Goal: Use online tool/utility: Utilize a website feature to perform a specific function

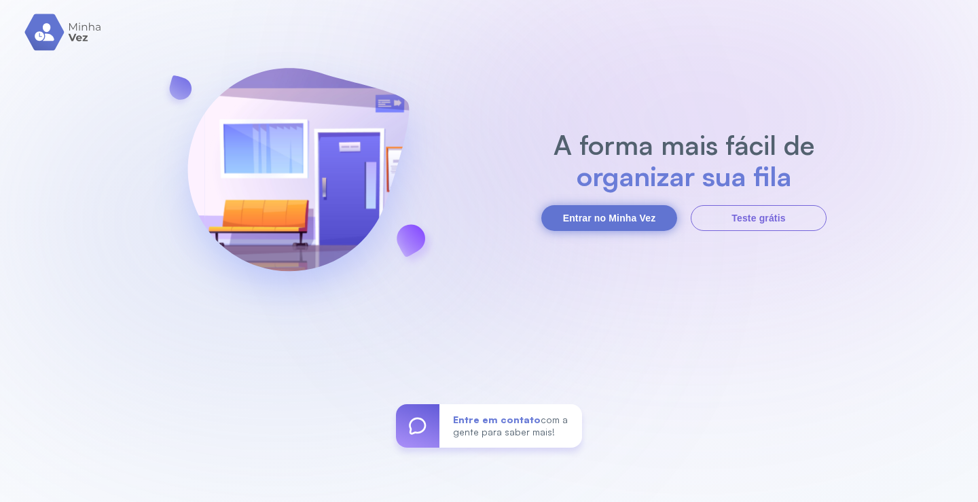
click at [650, 214] on button "Entrar no Minha Vez" at bounding box center [609, 218] width 136 height 26
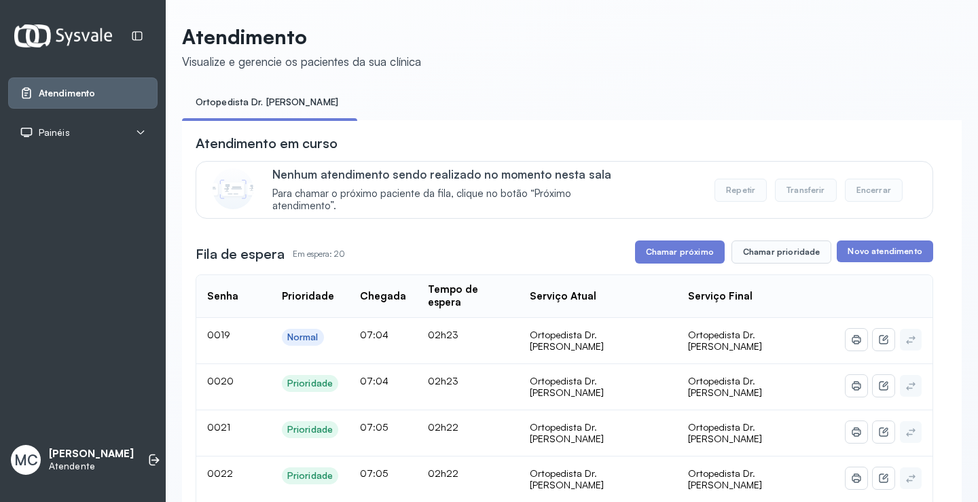
scroll to position [136, 0]
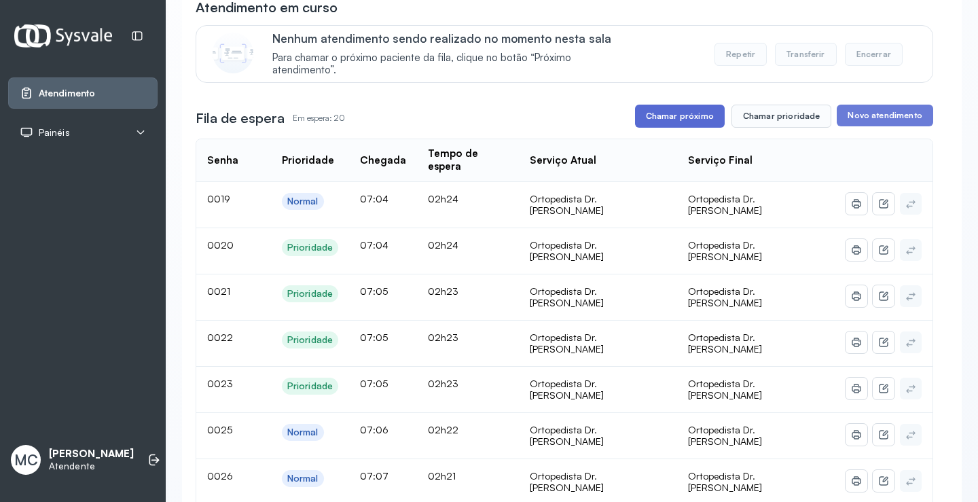
click at [693, 127] on button "Chamar próximo" at bounding box center [680, 116] width 90 height 23
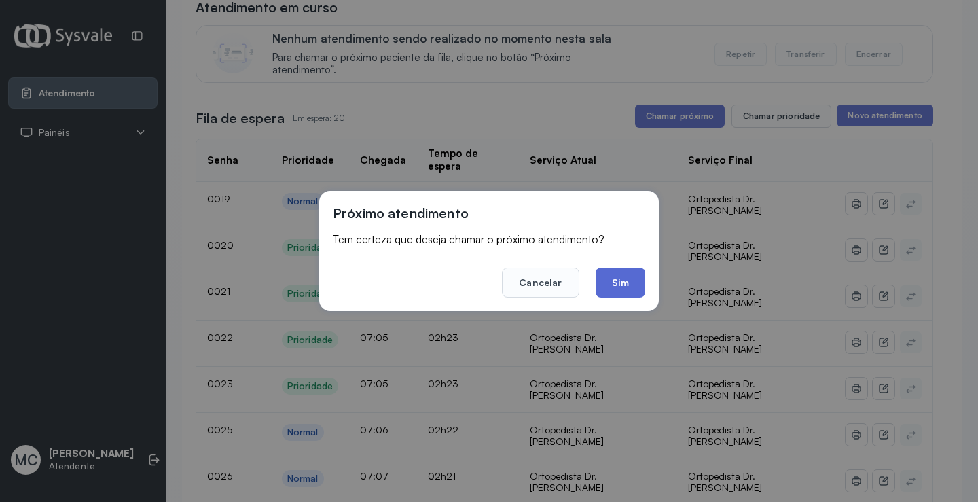
click at [611, 283] on button "Sim" at bounding box center [620, 283] width 50 height 30
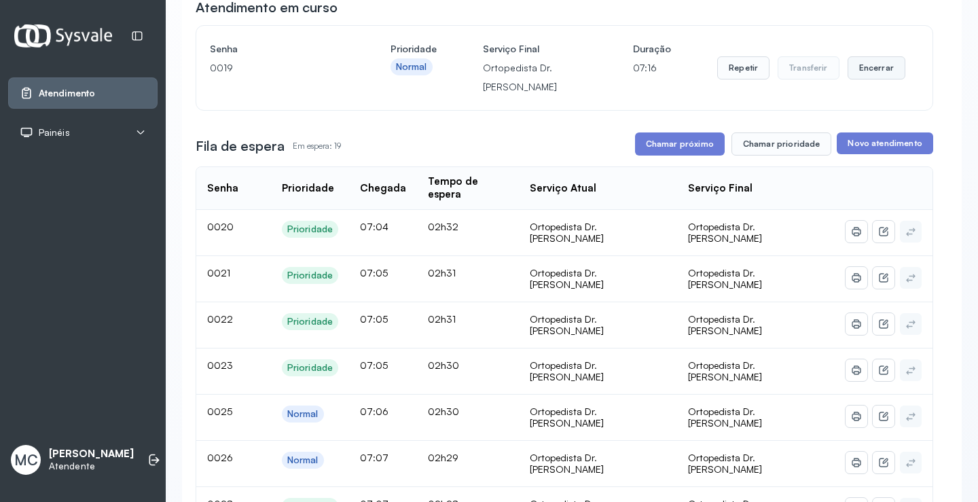
click at [877, 67] on button "Encerrar" at bounding box center [876, 67] width 58 height 23
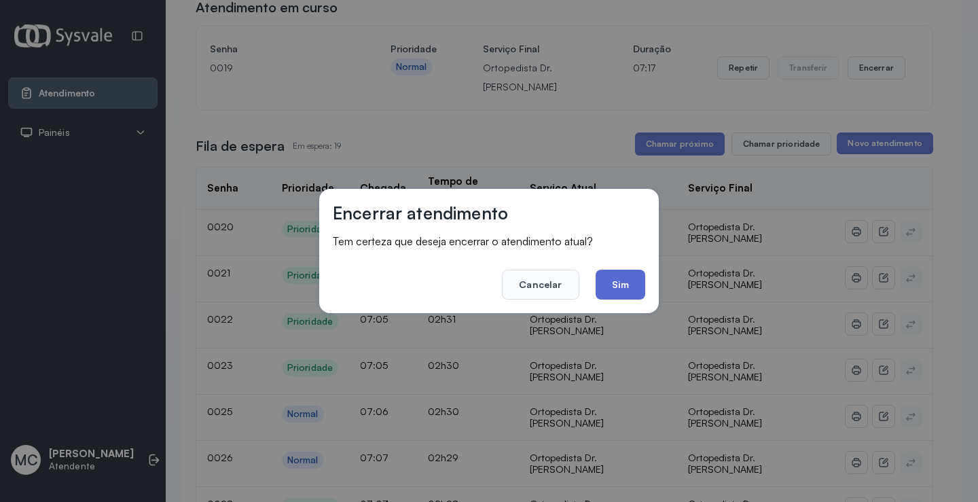
click at [613, 287] on button "Sim" at bounding box center [620, 285] width 50 height 30
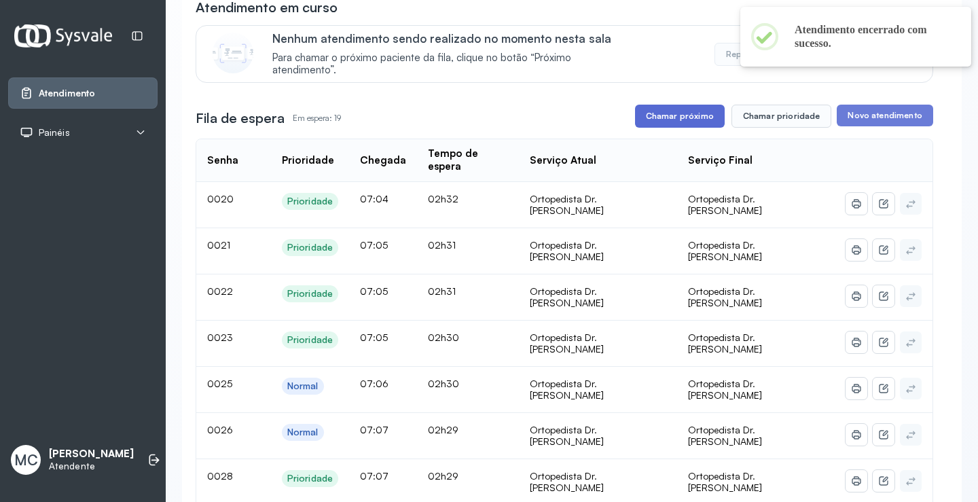
click at [654, 119] on button "Chamar próximo" at bounding box center [680, 116] width 90 height 23
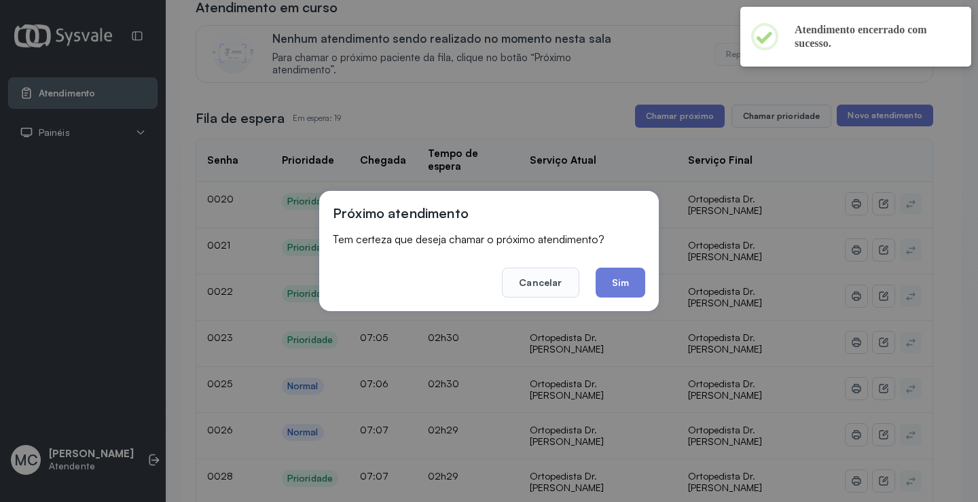
click at [585, 270] on footer "Cancelar Sim" at bounding box center [489, 272] width 312 height 49
click at [623, 286] on button "Sim" at bounding box center [620, 283] width 50 height 30
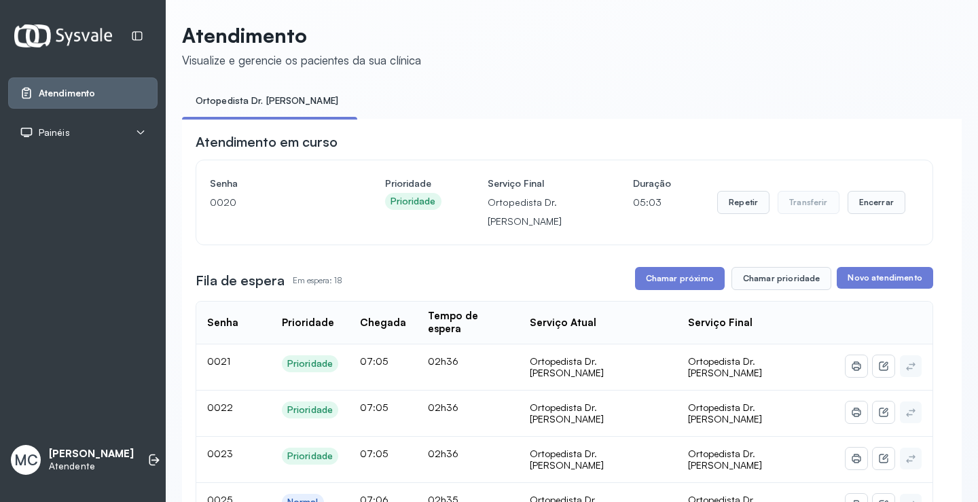
scroll to position [0, 0]
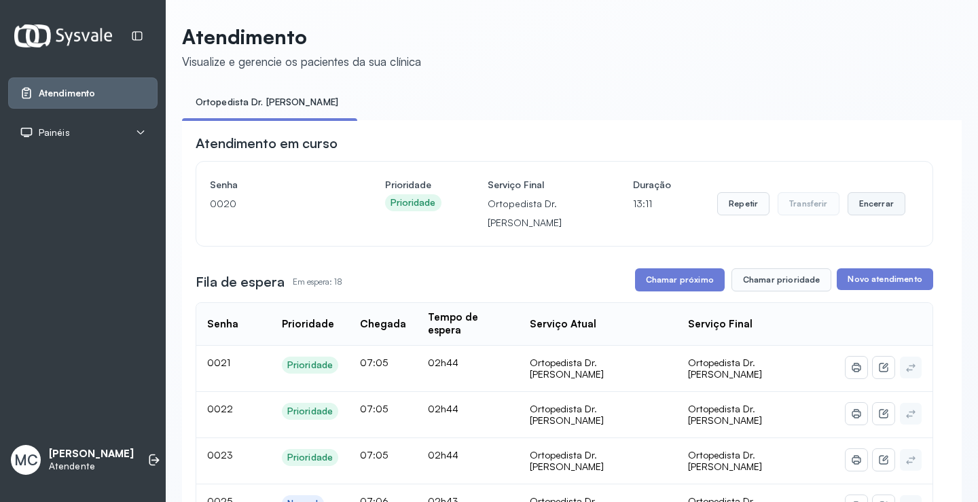
click at [862, 208] on button "Encerrar" at bounding box center [876, 203] width 58 height 23
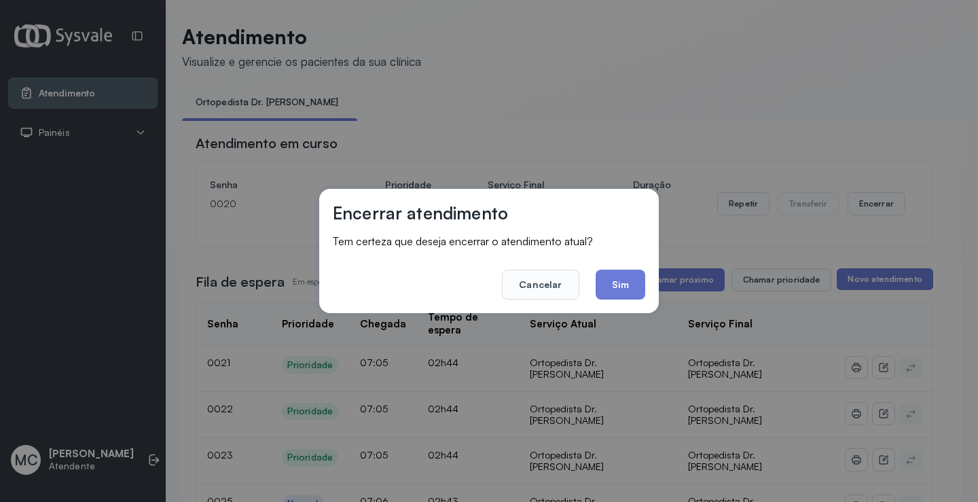
click at [621, 300] on div "Encerrar atendimento Tem certeza que deseja encerrar o atendimento atual? Cance…" at bounding box center [488, 251] width 339 height 124
click at [621, 298] on button "Sim" at bounding box center [620, 285] width 50 height 30
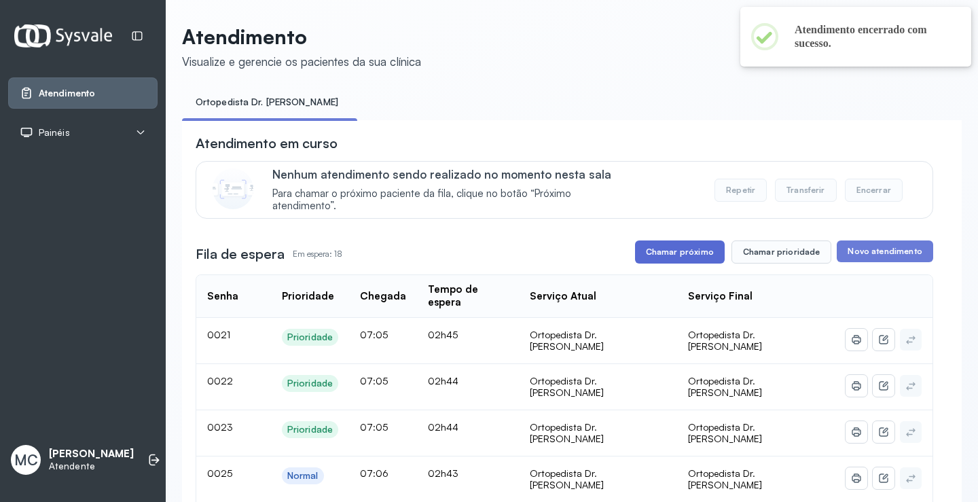
click at [666, 251] on button "Chamar próximo" at bounding box center [680, 251] width 90 height 23
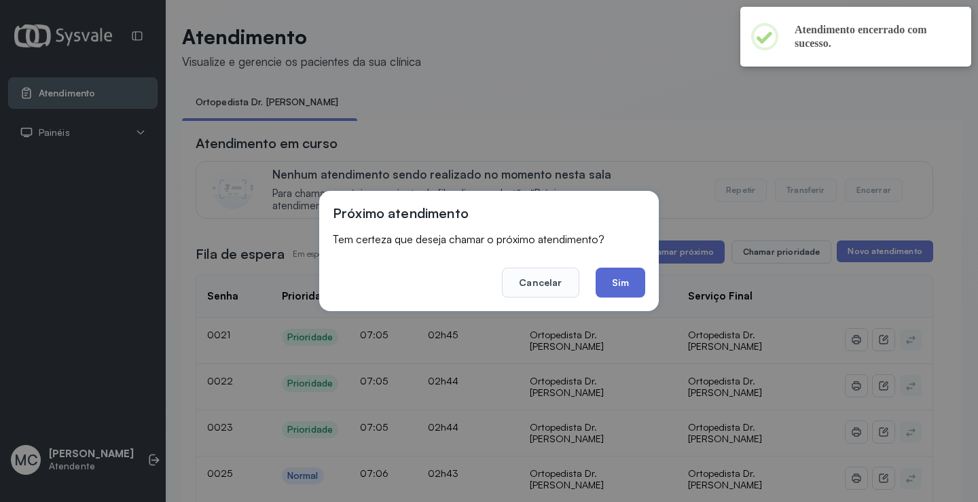
click at [627, 288] on button "Sim" at bounding box center [620, 283] width 50 height 30
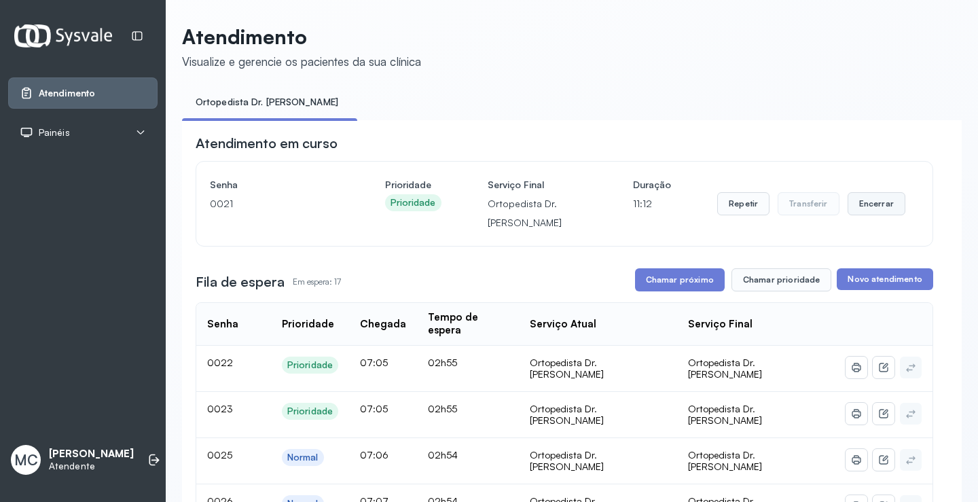
click at [870, 204] on button "Encerrar" at bounding box center [876, 203] width 58 height 23
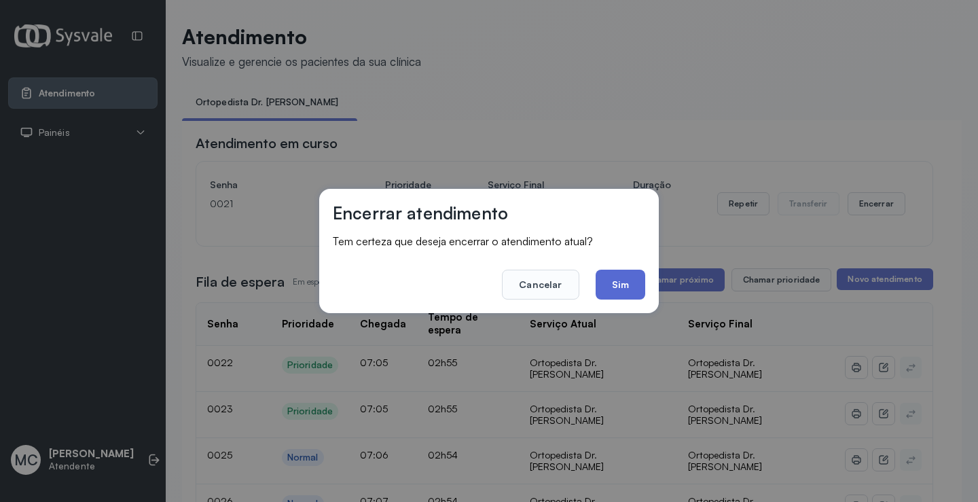
click at [619, 288] on button "Sim" at bounding box center [620, 285] width 50 height 30
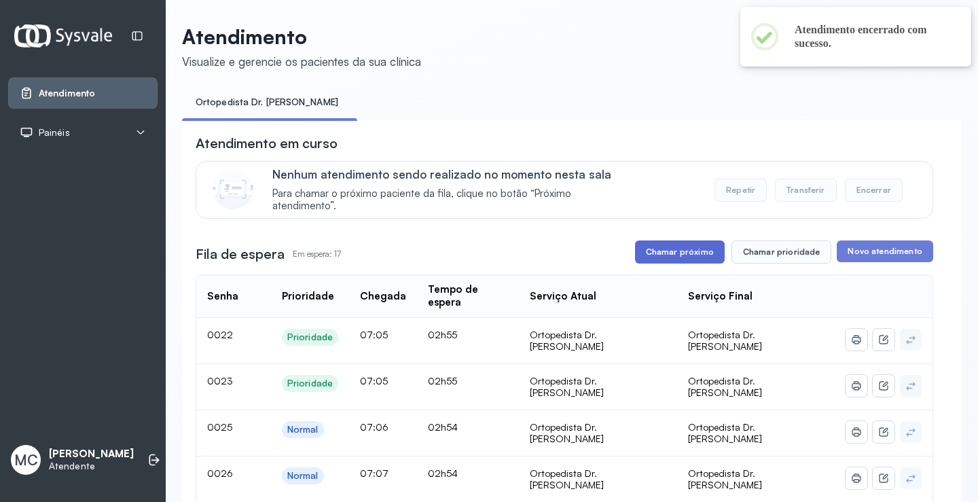
click at [679, 252] on button "Chamar próximo" at bounding box center [680, 251] width 90 height 23
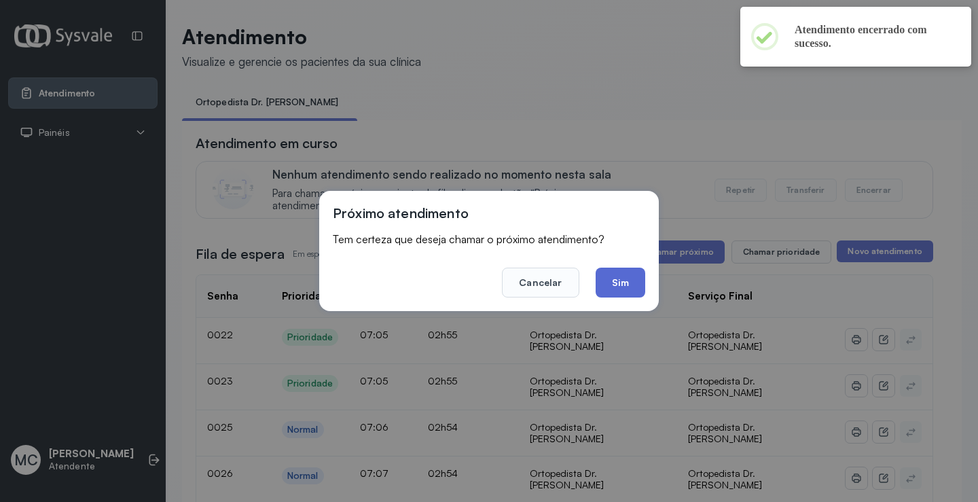
click at [622, 287] on button "Sim" at bounding box center [620, 283] width 50 height 30
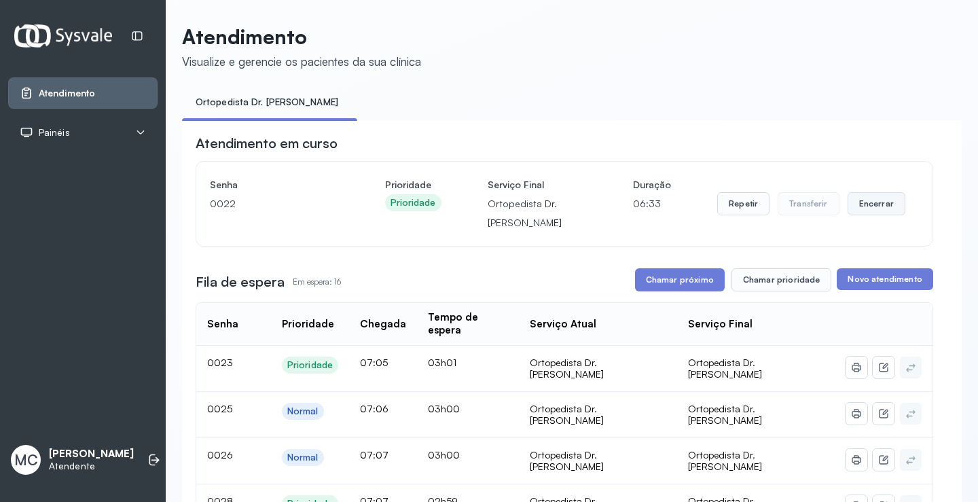
click at [862, 206] on button "Encerrar" at bounding box center [876, 203] width 58 height 23
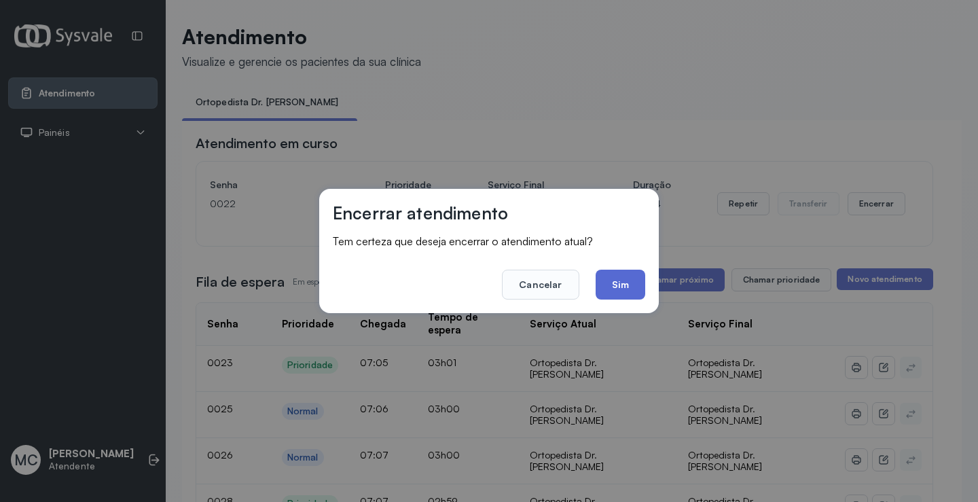
click at [622, 281] on button "Sim" at bounding box center [620, 285] width 50 height 30
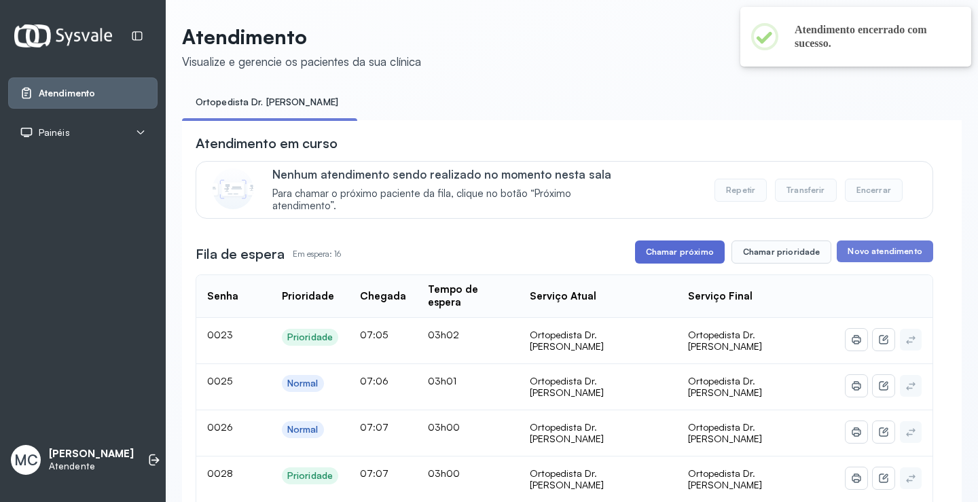
click at [694, 259] on button "Chamar próximo" at bounding box center [680, 251] width 90 height 23
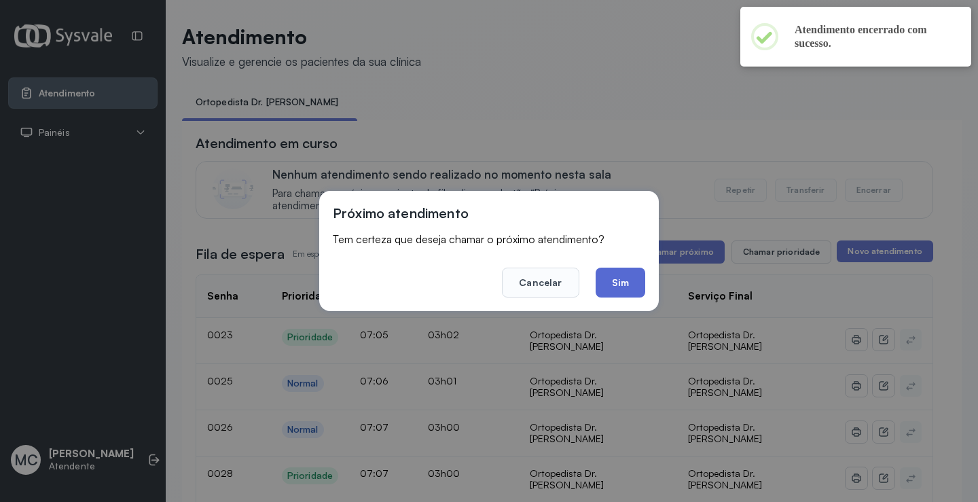
click at [616, 291] on button "Sim" at bounding box center [620, 283] width 50 height 30
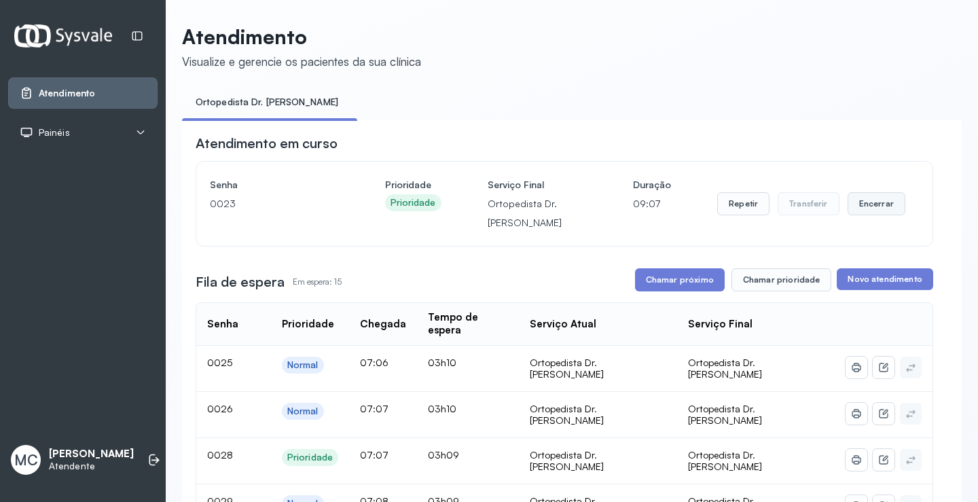
click at [875, 208] on button "Encerrar" at bounding box center [876, 203] width 58 height 23
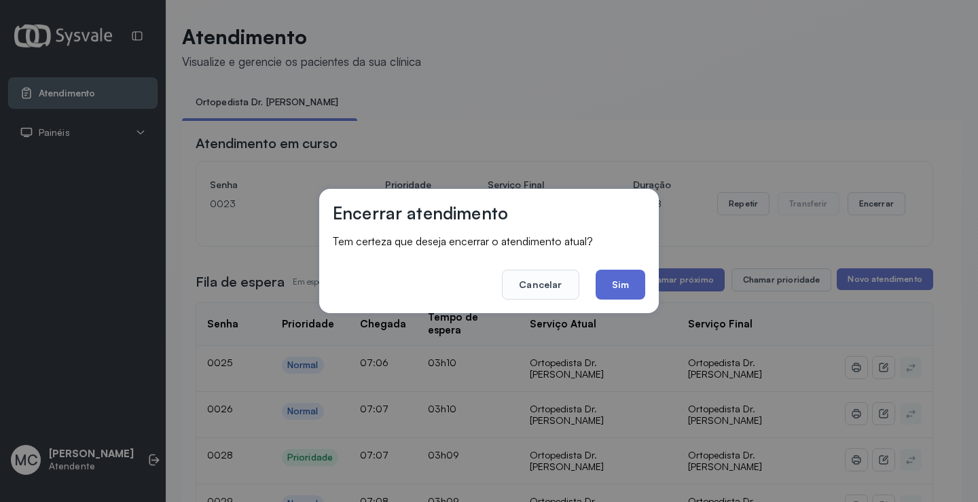
click at [630, 282] on button "Sim" at bounding box center [620, 285] width 50 height 30
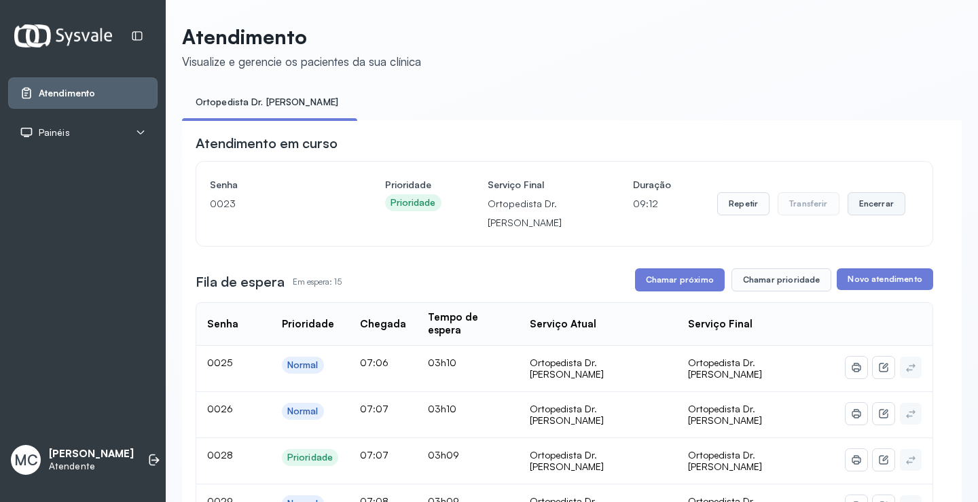
click at [869, 214] on button "Encerrar" at bounding box center [876, 203] width 58 height 23
click at [858, 204] on button "Encerrar" at bounding box center [876, 203] width 58 height 23
click at [875, 208] on button "Encerrar" at bounding box center [876, 203] width 58 height 23
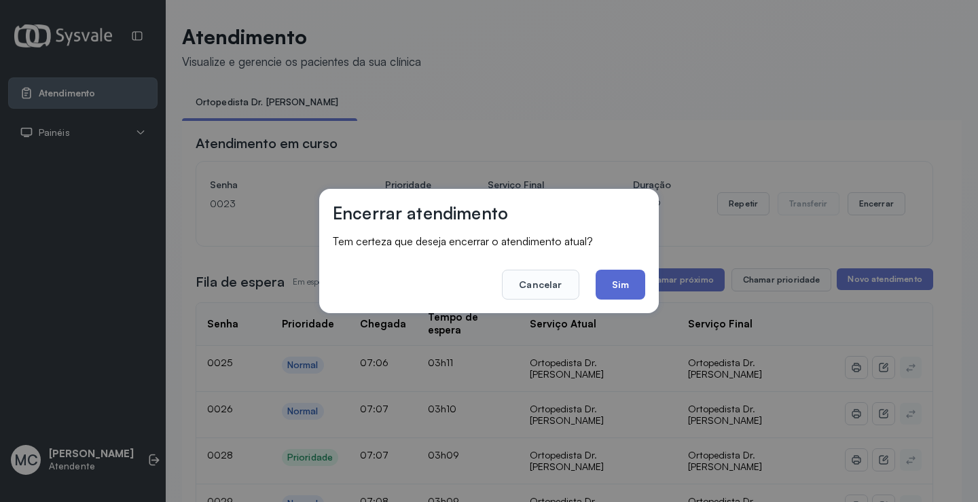
click at [628, 284] on button "Sim" at bounding box center [620, 285] width 50 height 30
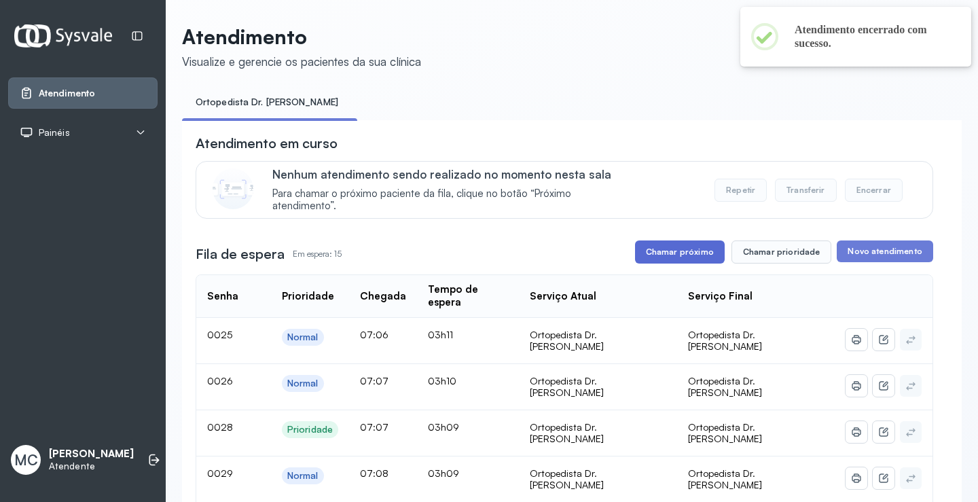
click at [651, 249] on button "Chamar próximo" at bounding box center [680, 251] width 90 height 23
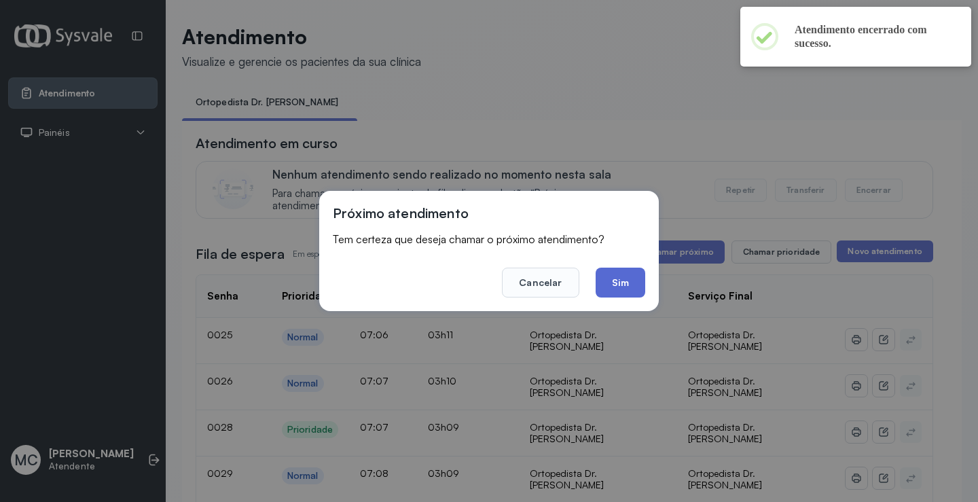
click at [619, 287] on button "Sim" at bounding box center [620, 283] width 50 height 30
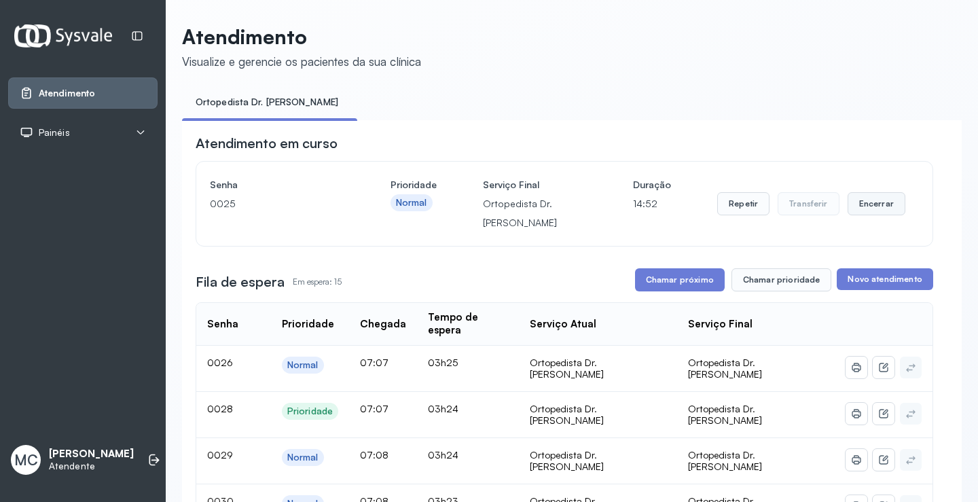
click at [874, 211] on button "Encerrar" at bounding box center [876, 203] width 58 height 23
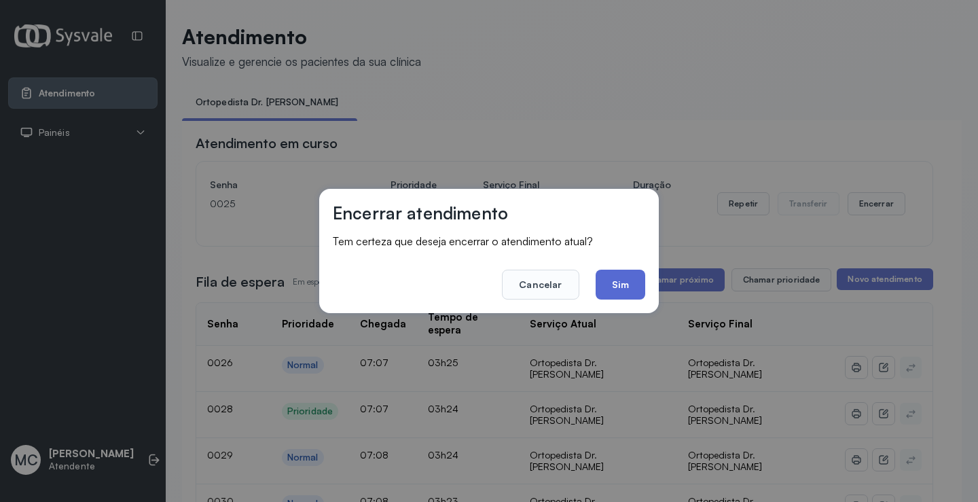
click at [604, 289] on button "Sim" at bounding box center [620, 285] width 50 height 30
click at [604, 289] on div "Fila de espera Em espera: 15 Chamar próximo Chamar prioridade Novo atendimento" at bounding box center [564, 279] width 737 height 23
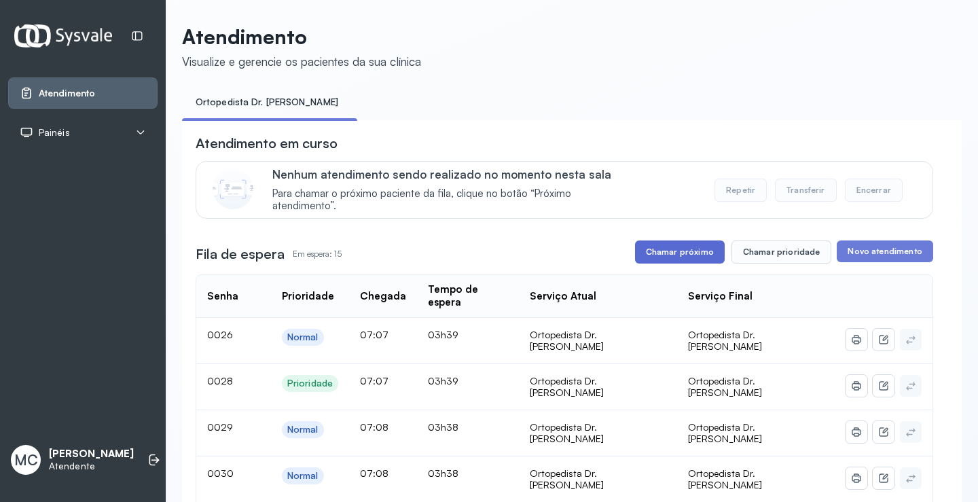
click at [674, 257] on button "Chamar próximo" at bounding box center [680, 251] width 90 height 23
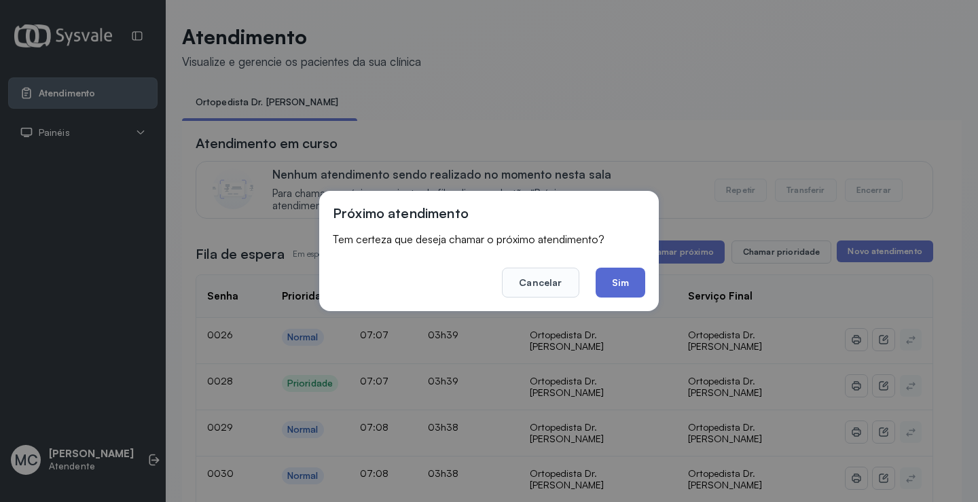
click at [608, 287] on button "Sim" at bounding box center [620, 283] width 50 height 30
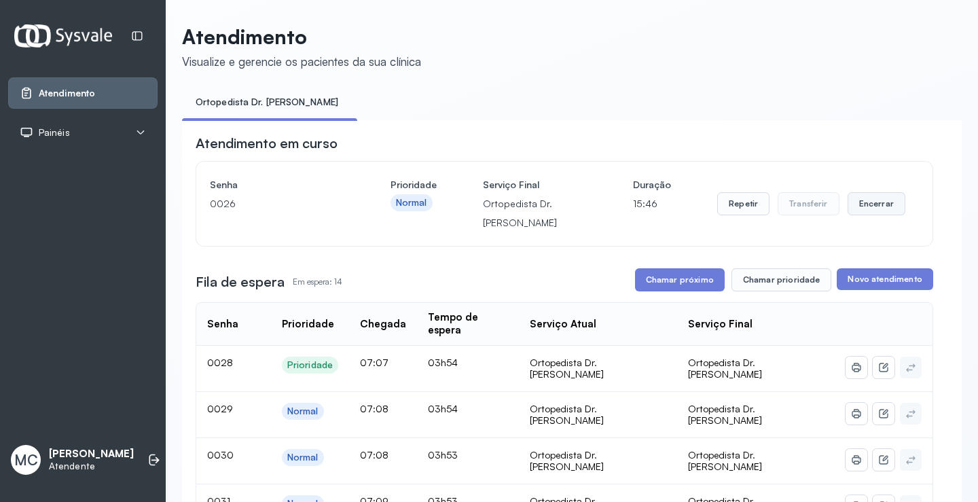
click at [871, 214] on button "Encerrar" at bounding box center [876, 203] width 58 height 23
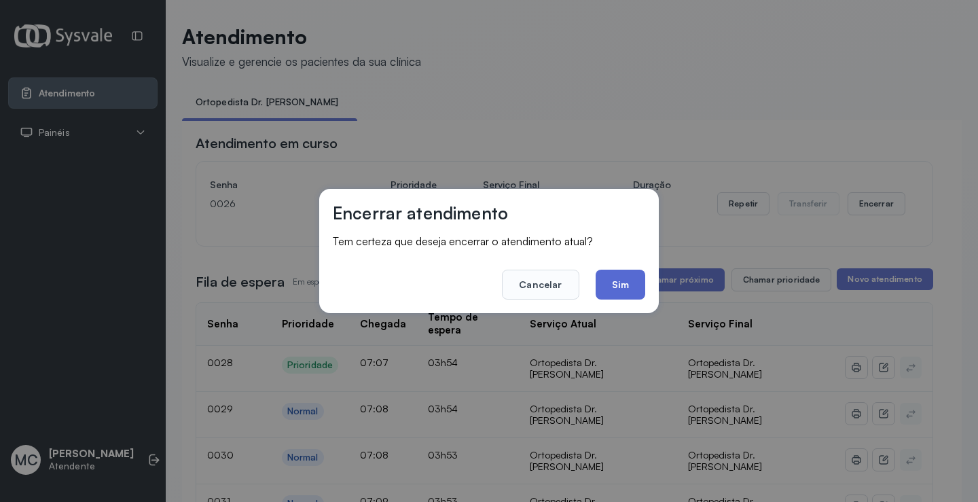
click at [631, 290] on button "Sim" at bounding box center [620, 285] width 50 height 30
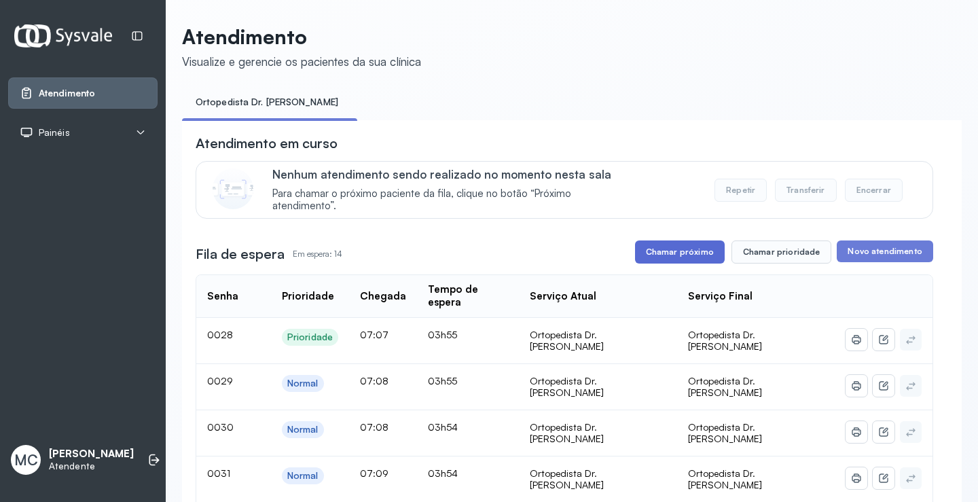
click at [687, 245] on button "Chamar próximo" at bounding box center [680, 251] width 90 height 23
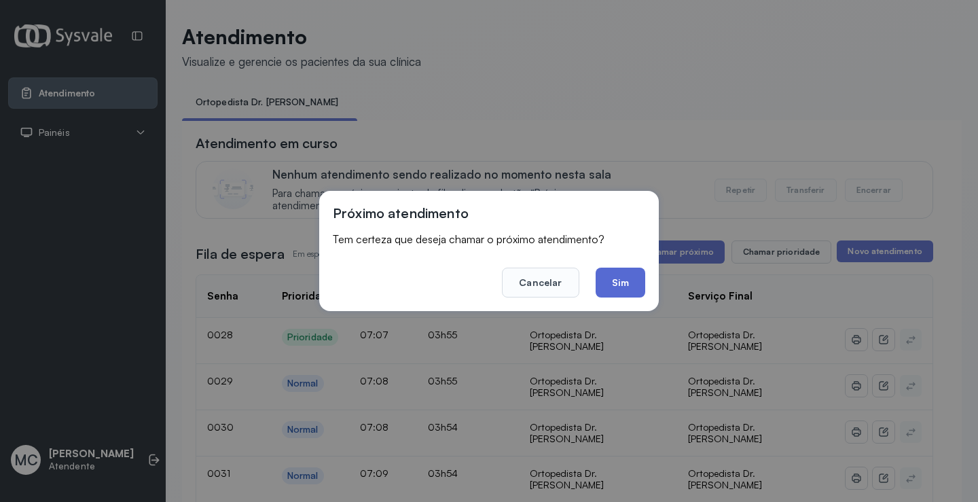
click at [635, 279] on button "Sim" at bounding box center [620, 283] width 50 height 30
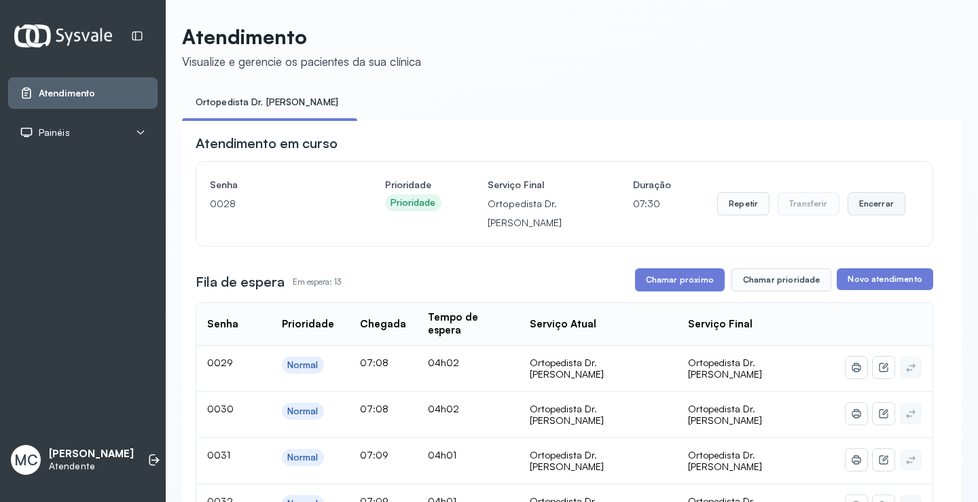
click at [860, 213] on button "Encerrar" at bounding box center [876, 203] width 58 height 23
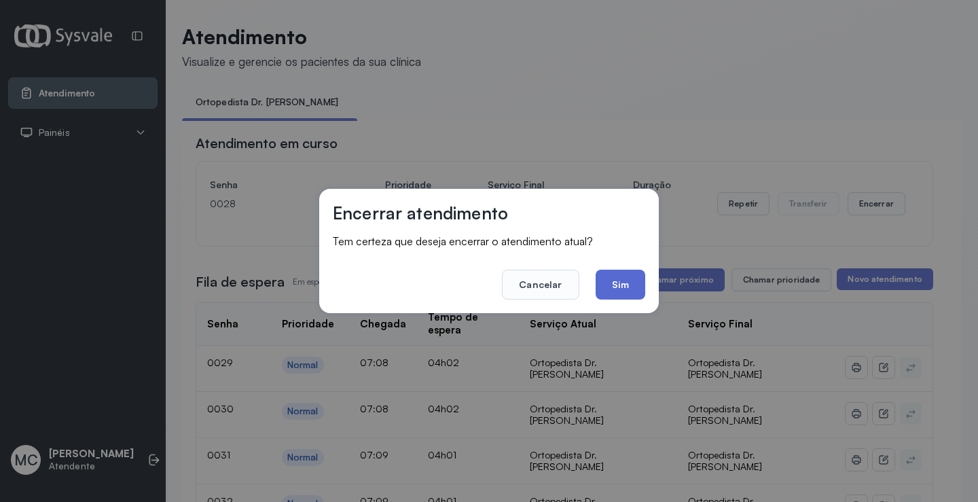
click at [643, 282] on button "Sim" at bounding box center [620, 285] width 50 height 30
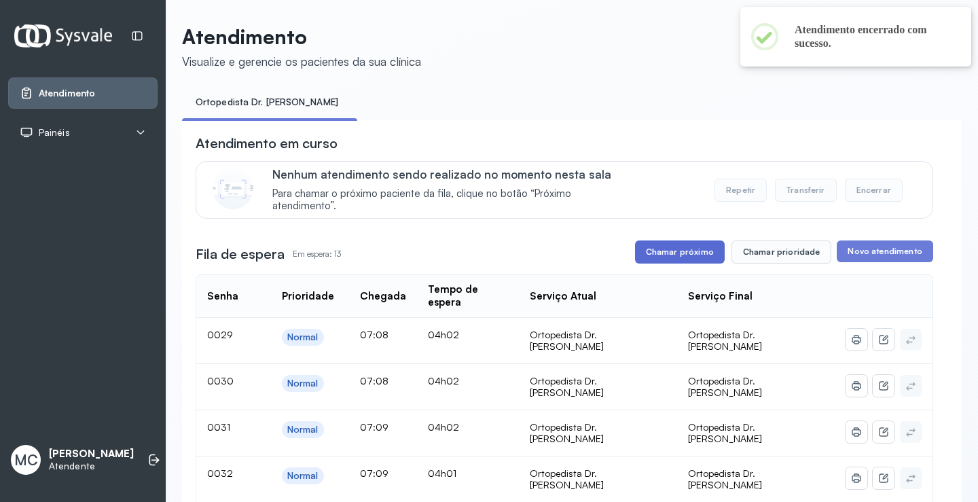
click at [690, 257] on button "Chamar próximo" at bounding box center [680, 251] width 90 height 23
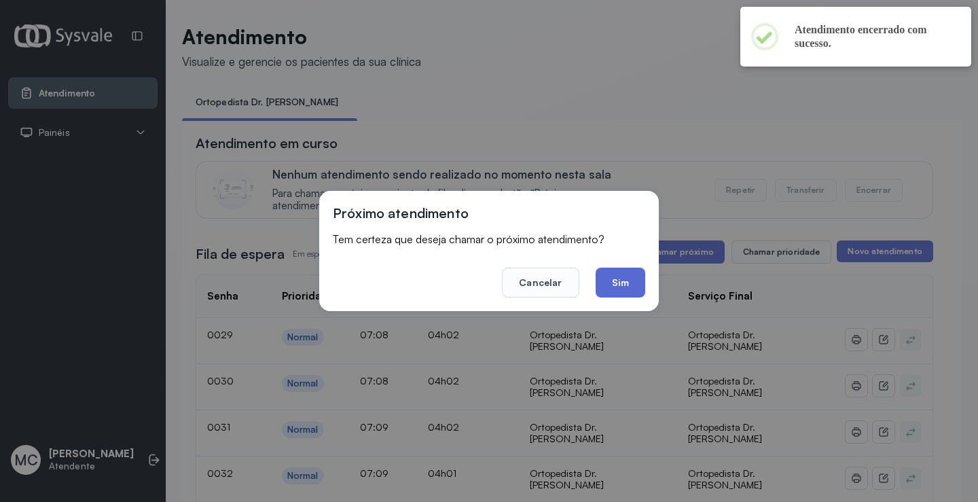
click at [619, 291] on button "Sim" at bounding box center [620, 283] width 50 height 30
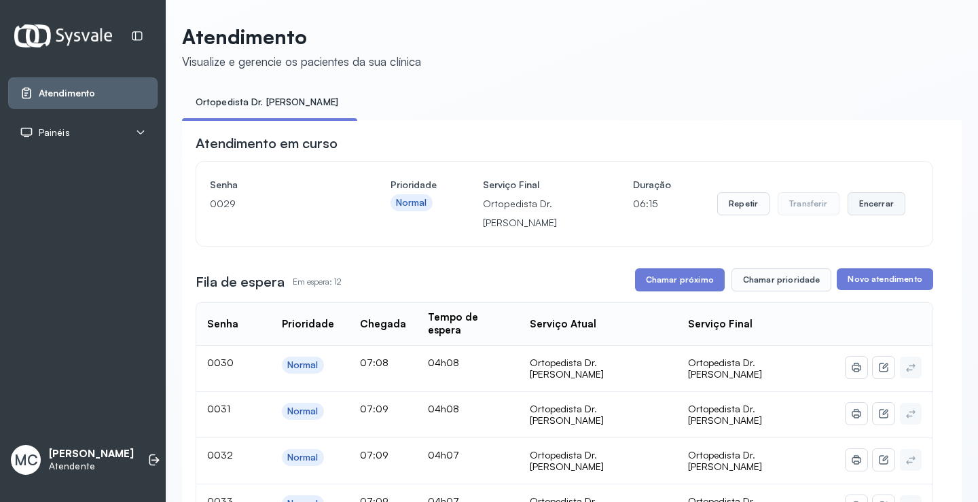
click at [860, 204] on button "Encerrar" at bounding box center [876, 203] width 58 height 23
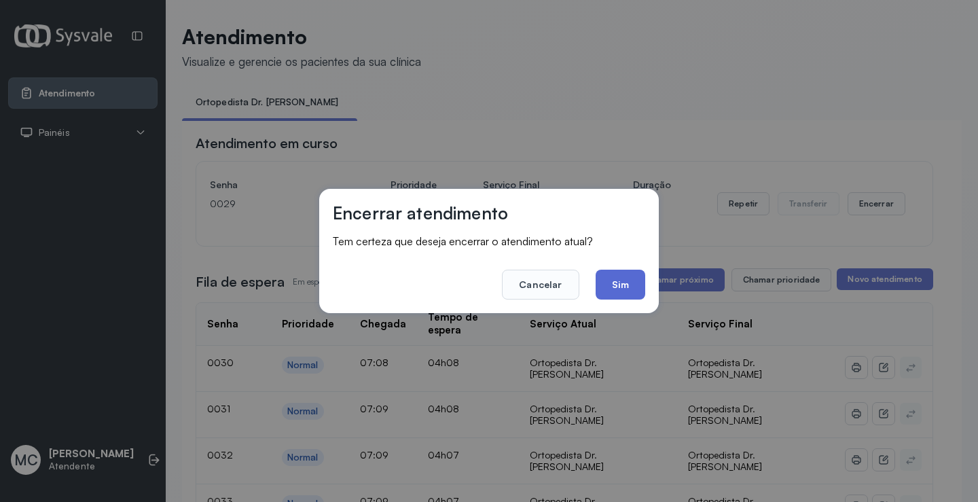
click at [629, 289] on button "Sim" at bounding box center [620, 285] width 50 height 30
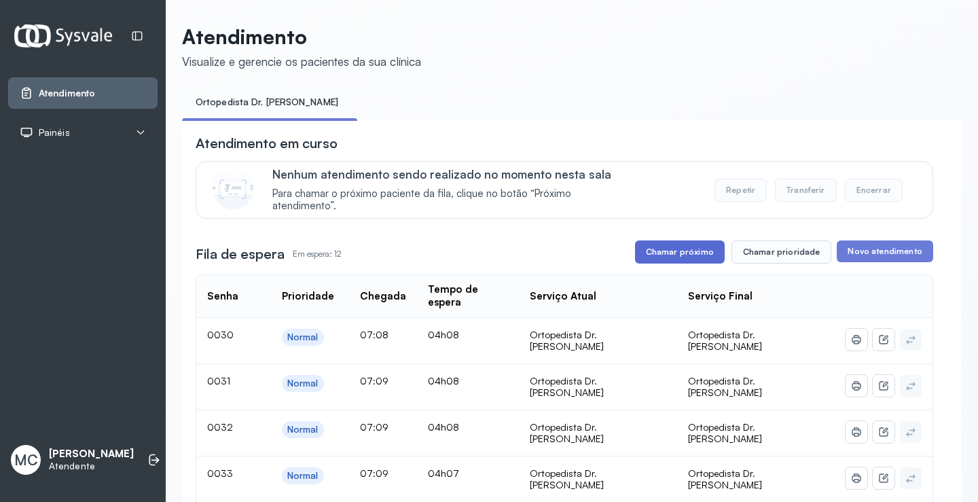
click at [705, 253] on button "Chamar próximo" at bounding box center [680, 251] width 90 height 23
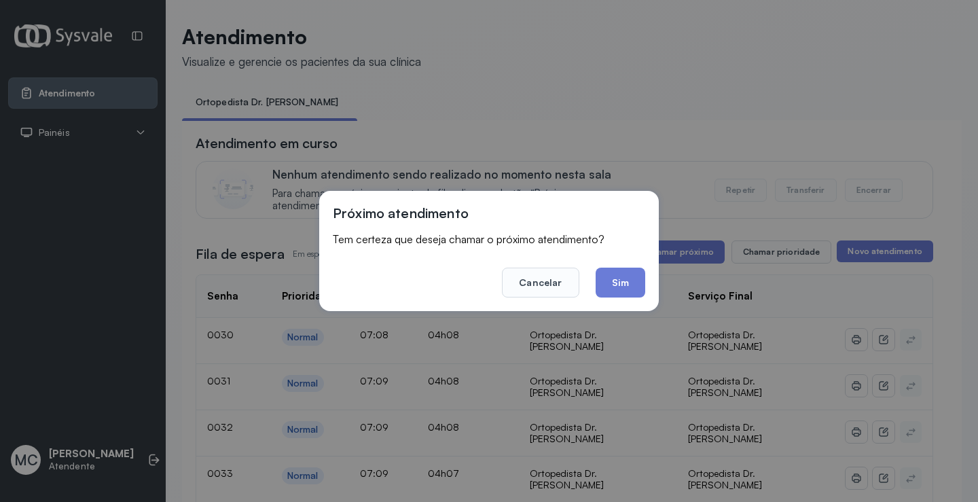
click at [629, 280] on button "Sim" at bounding box center [620, 283] width 50 height 30
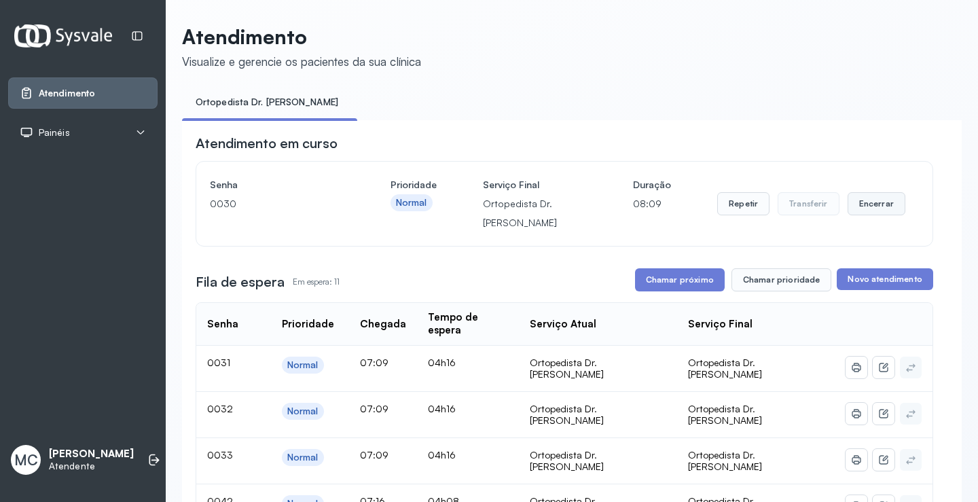
click at [881, 215] on button "Encerrar" at bounding box center [876, 203] width 58 height 23
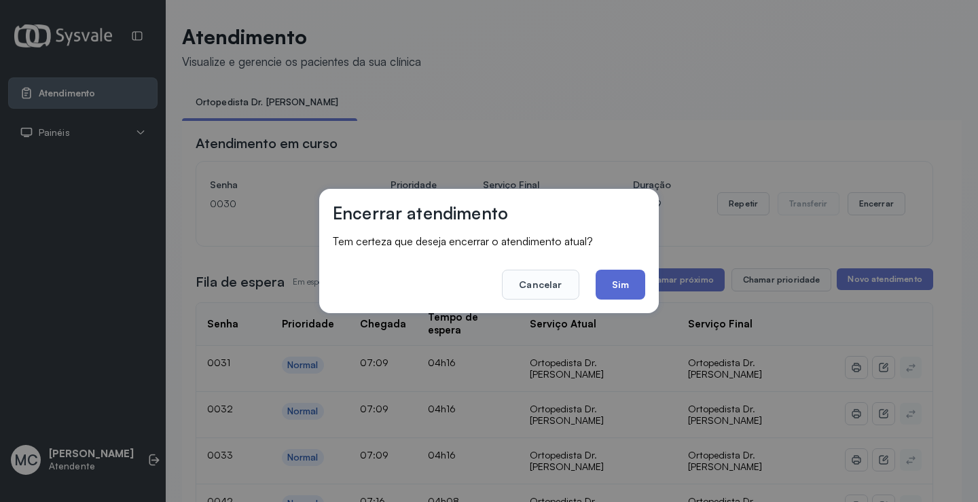
click at [617, 284] on button "Sim" at bounding box center [620, 285] width 50 height 30
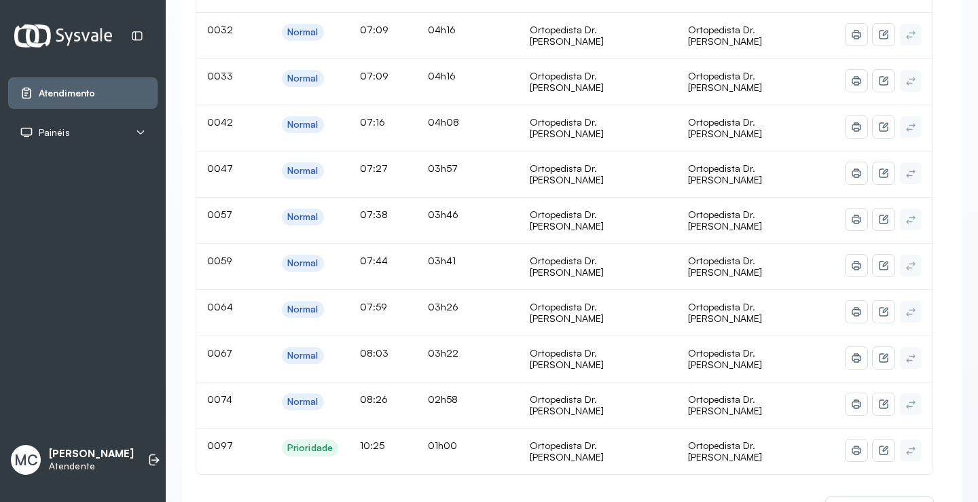
scroll to position [204, 0]
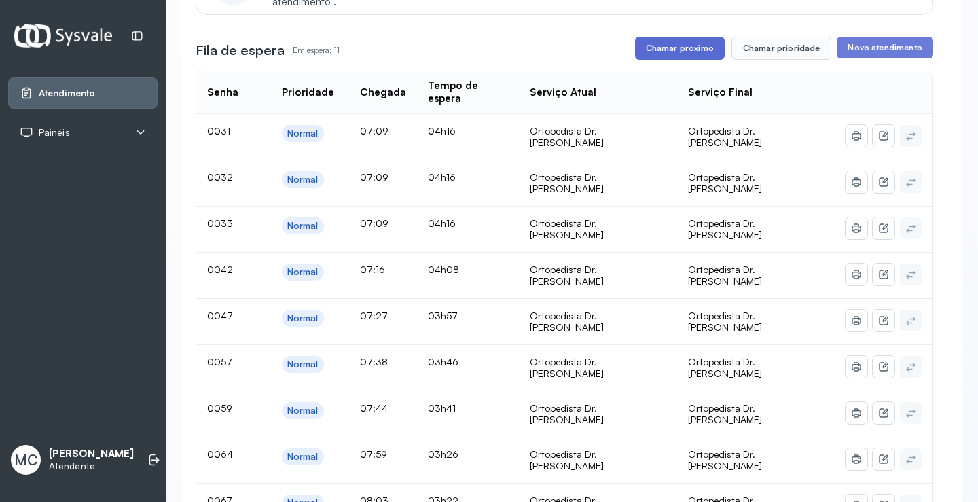
click at [659, 43] on button "Chamar próximo" at bounding box center [680, 48] width 90 height 23
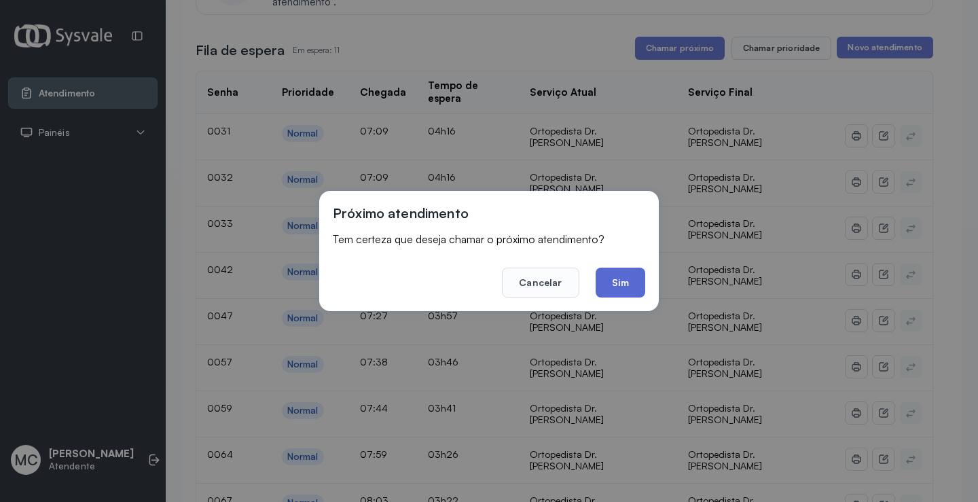
click at [612, 282] on button "Sim" at bounding box center [620, 283] width 50 height 30
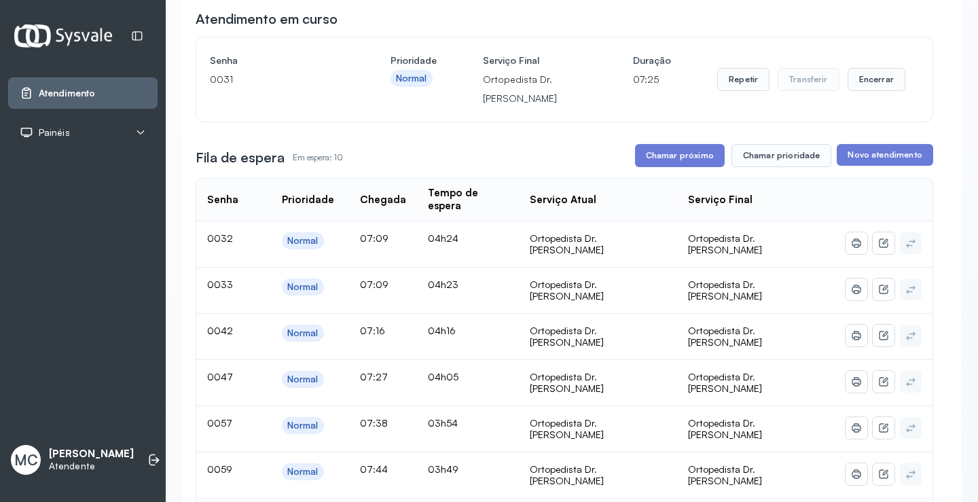
scroll to position [0, 0]
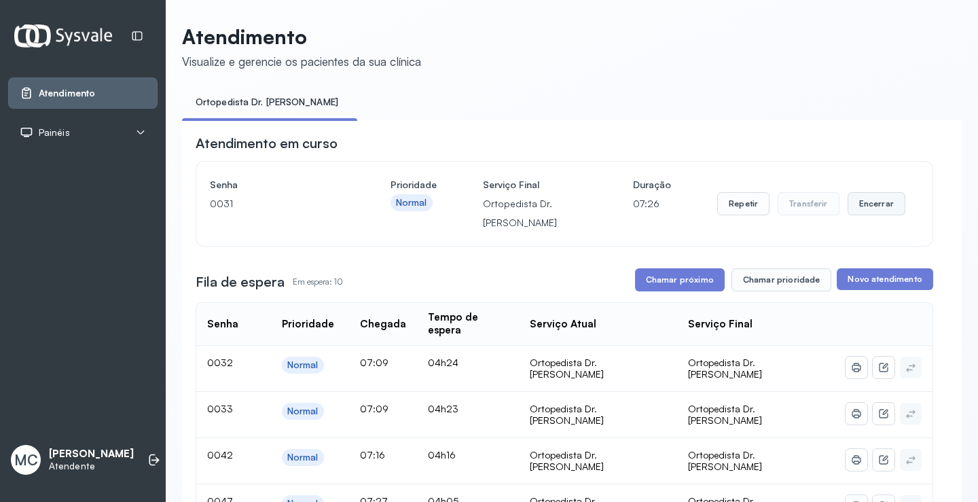
click at [851, 209] on button "Encerrar" at bounding box center [876, 203] width 58 height 23
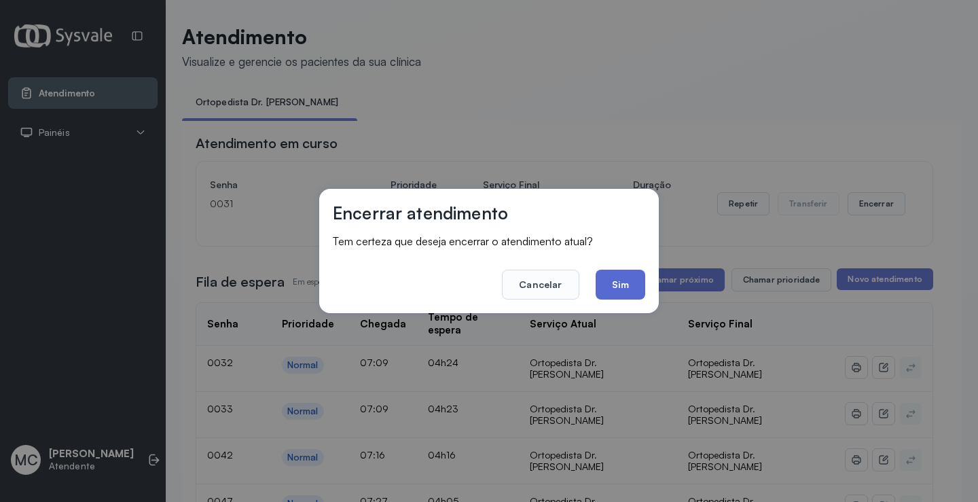
click at [606, 293] on button "Sim" at bounding box center [620, 285] width 50 height 30
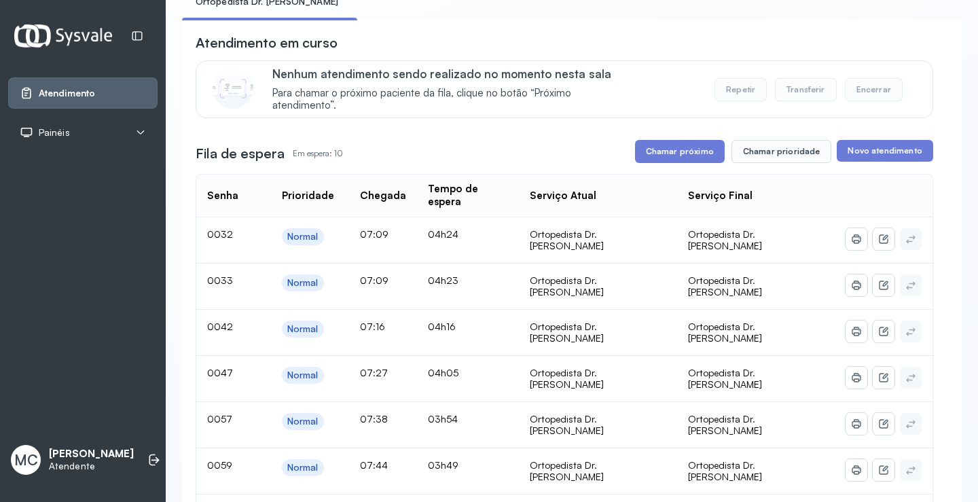
scroll to position [68, 0]
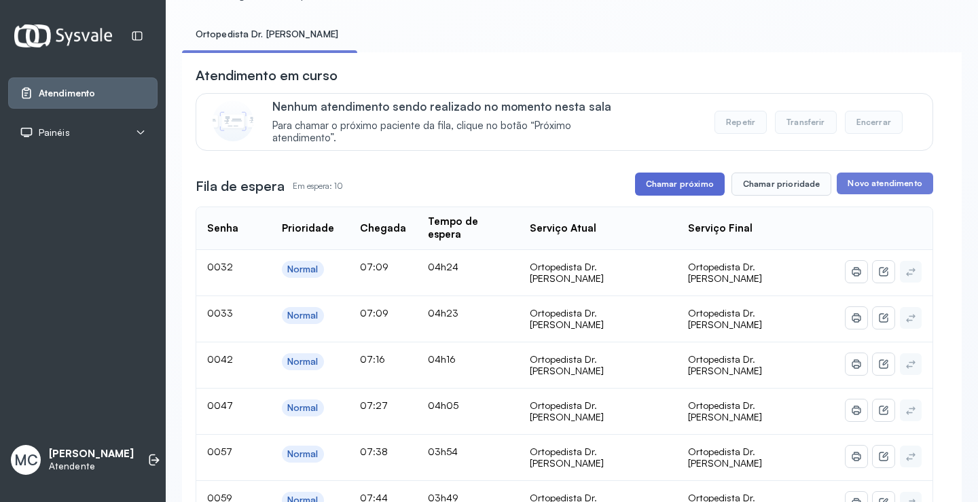
click at [690, 191] on button "Chamar próximo" at bounding box center [680, 183] width 90 height 23
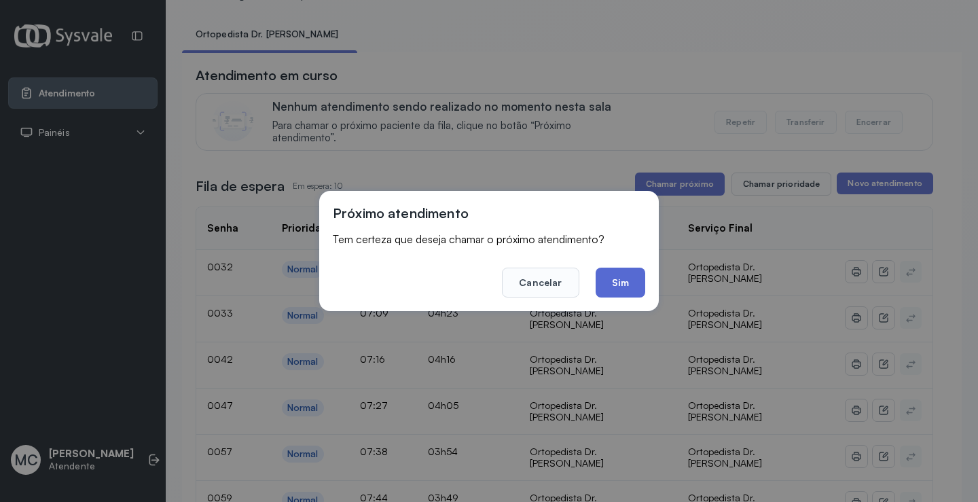
click at [619, 282] on button "Sim" at bounding box center [620, 283] width 50 height 30
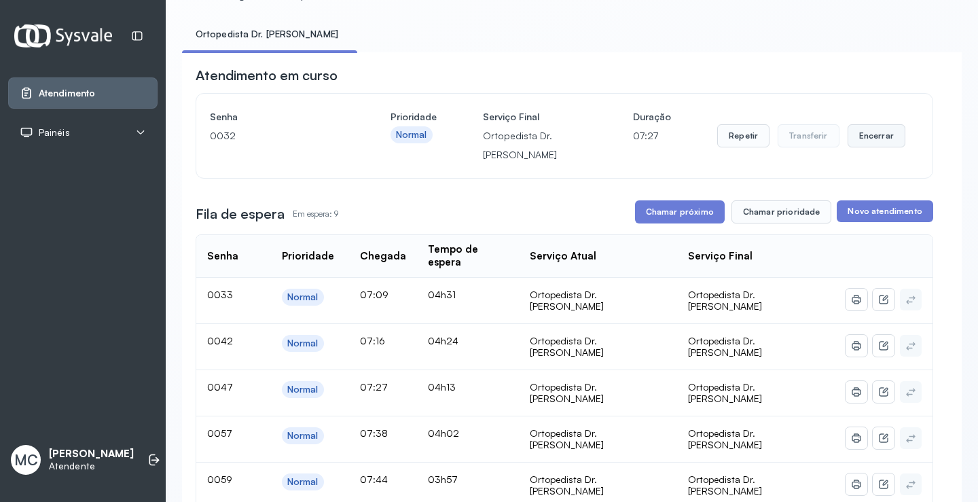
click at [859, 139] on button "Encerrar" at bounding box center [876, 135] width 58 height 23
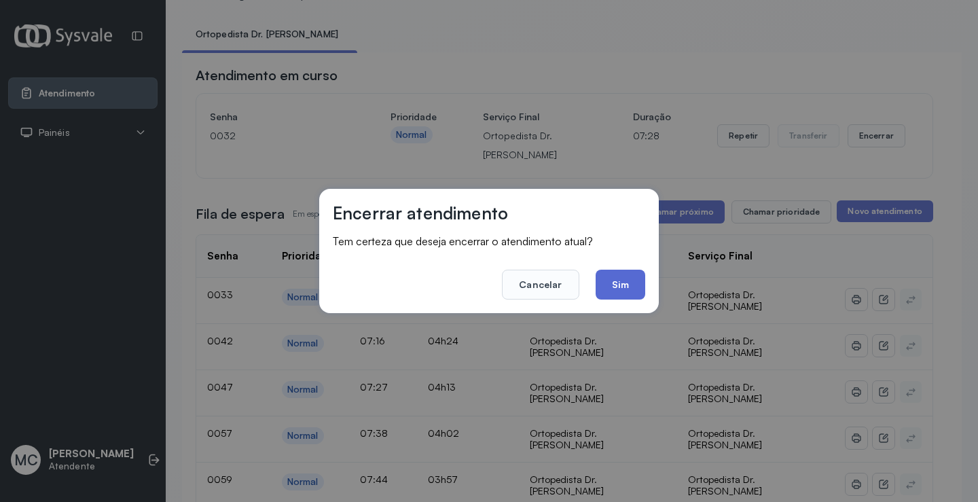
click at [603, 284] on button "Sim" at bounding box center [620, 285] width 50 height 30
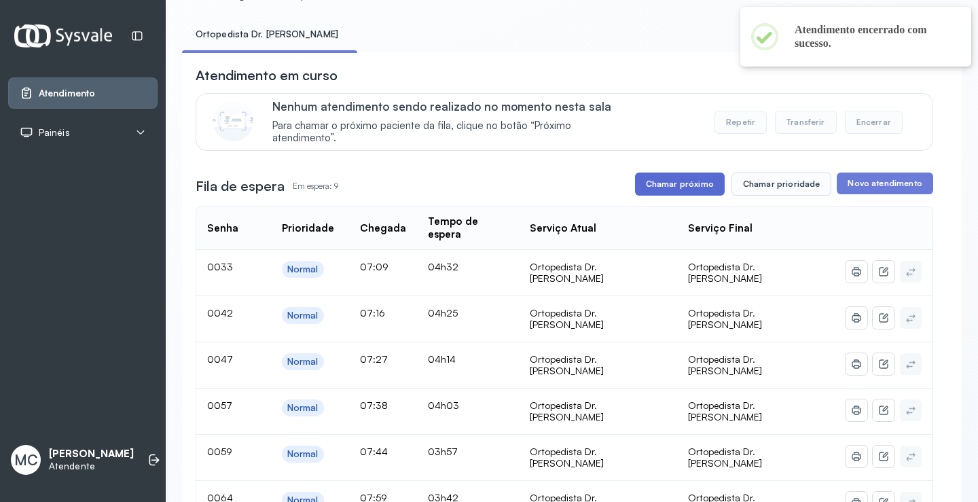
click at [673, 187] on button "Chamar próximo" at bounding box center [680, 183] width 90 height 23
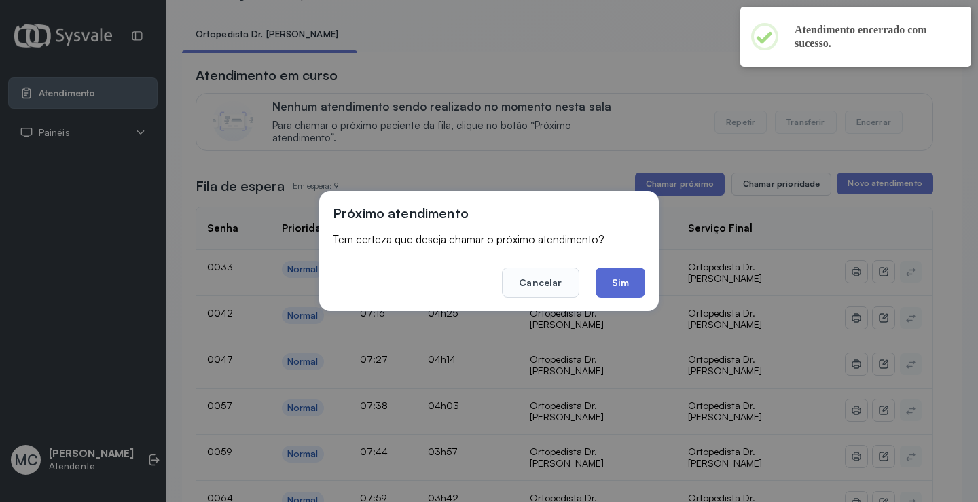
click at [612, 283] on button "Sim" at bounding box center [620, 283] width 50 height 30
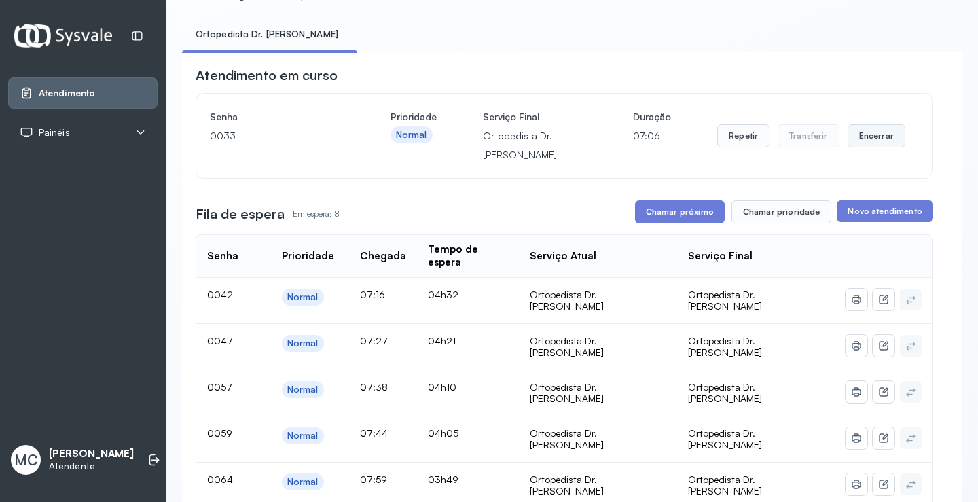
click at [862, 145] on button "Encerrar" at bounding box center [876, 135] width 58 height 23
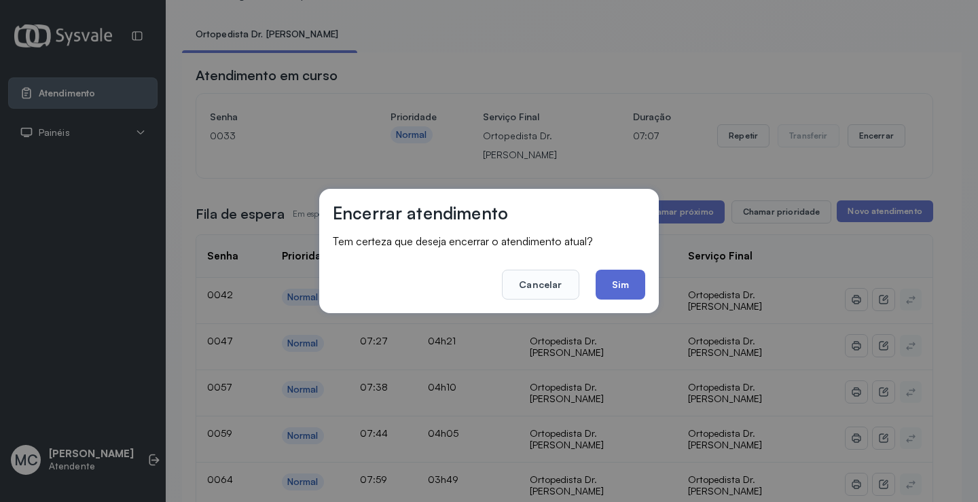
click at [622, 283] on button "Sim" at bounding box center [620, 285] width 50 height 30
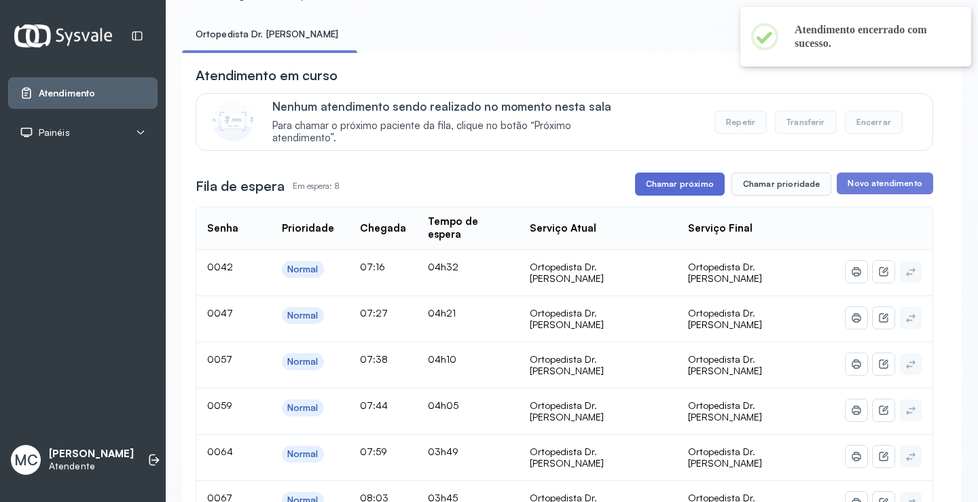
click at [693, 187] on button "Chamar próximo" at bounding box center [680, 183] width 90 height 23
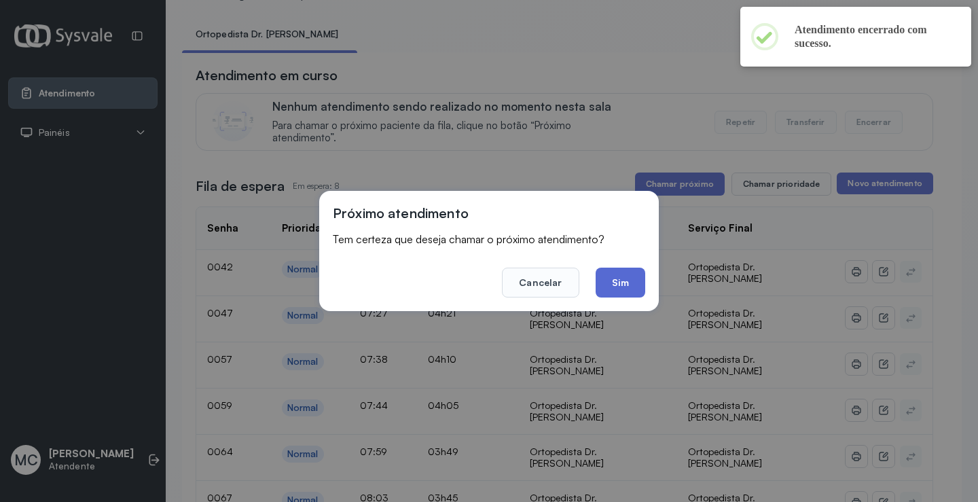
click at [621, 283] on button "Sim" at bounding box center [620, 283] width 50 height 30
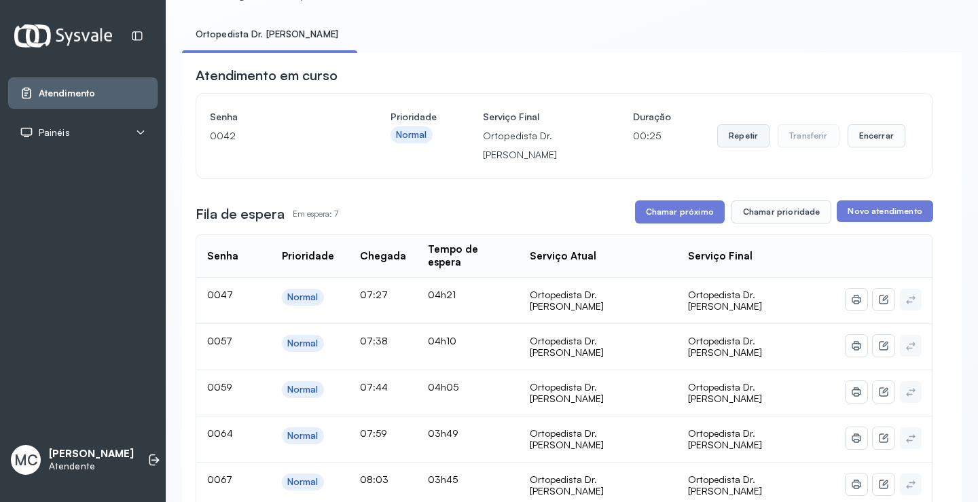
click at [733, 141] on button "Repetir" at bounding box center [743, 135] width 52 height 23
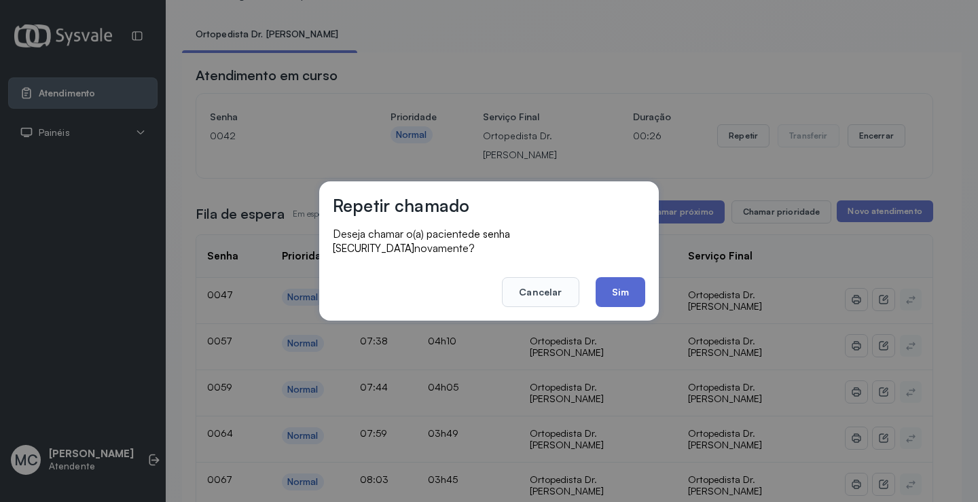
click at [620, 287] on button "Sim" at bounding box center [620, 292] width 50 height 30
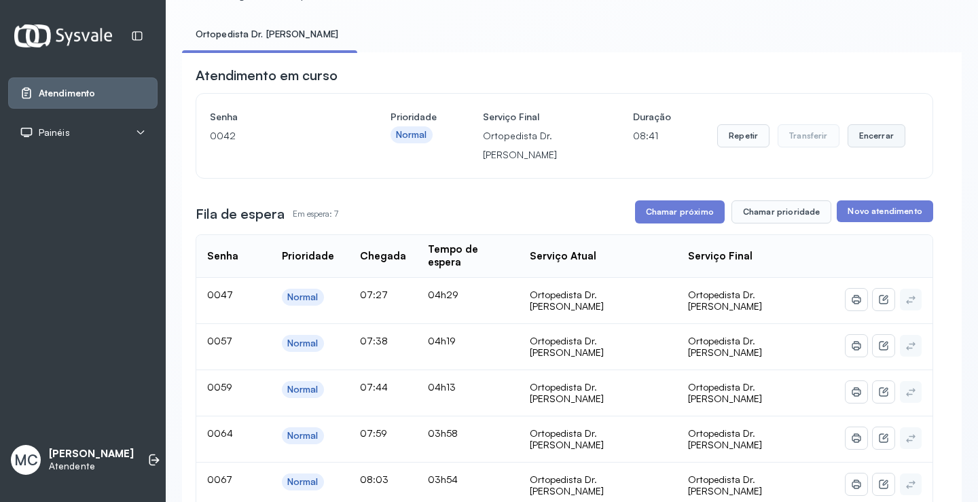
click at [854, 136] on button "Encerrar" at bounding box center [876, 135] width 58 height 23
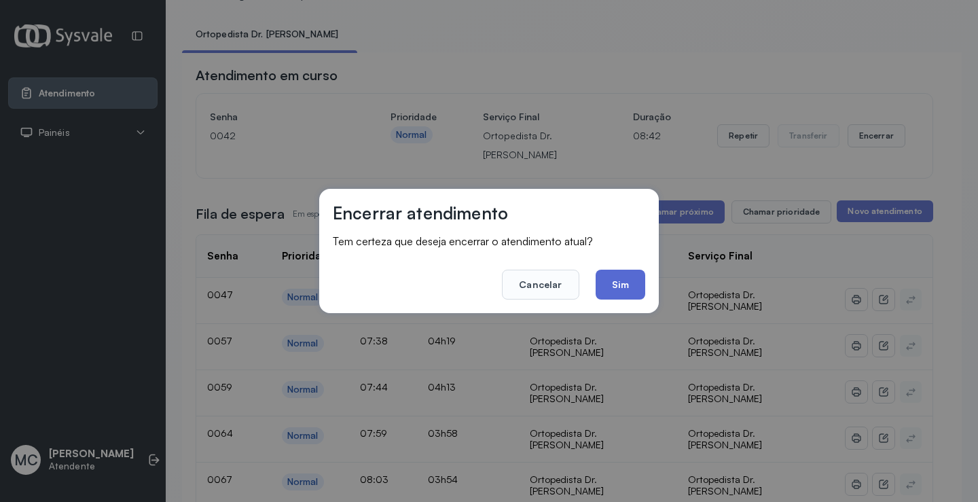
click at [628, 277] on button "Sim" at bounding box center [620, 285] width 50 height 30
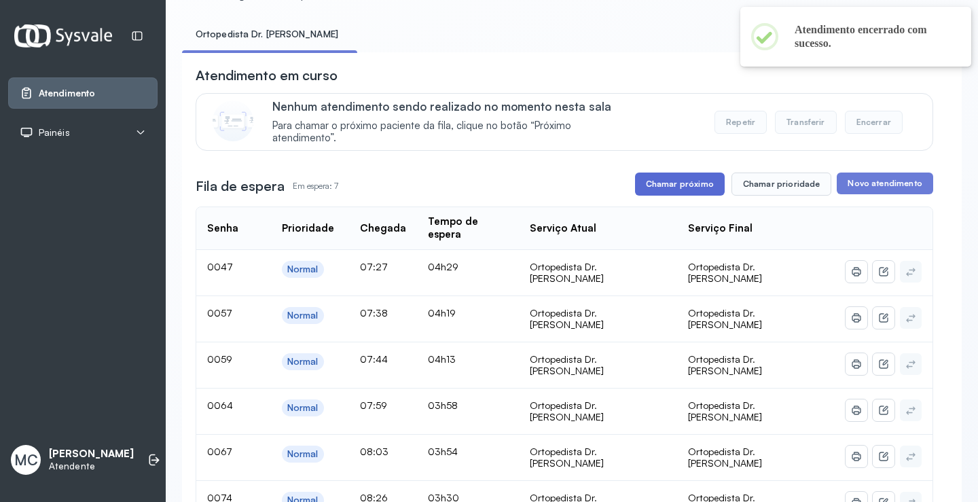
click at [690, 179] on button "Chamar próximo" at bounding box center [680, 183] width 90 height 23
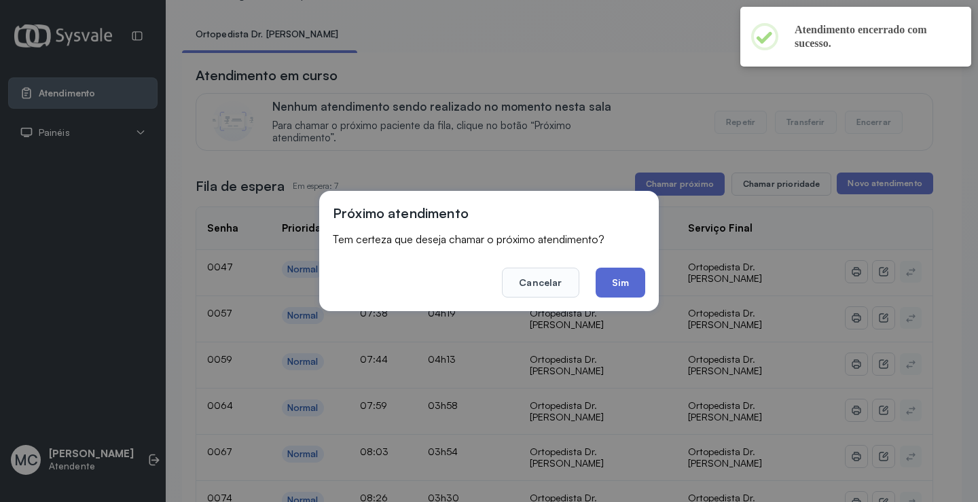
click at [633, 289] on button "Sim" at bounding box center [620, 283] width 50 height 30
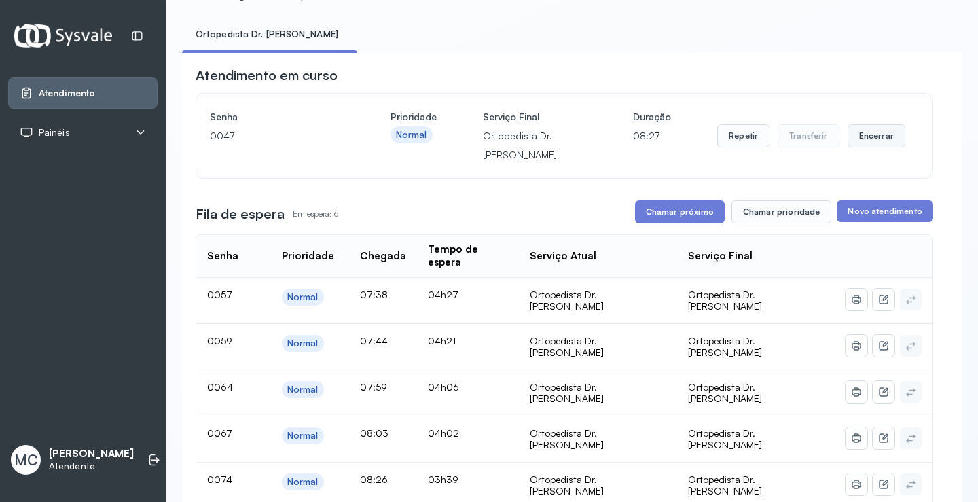
click at [874, 139] on button "Encerrar" at bounding box center [876, 135] width 58 height 23
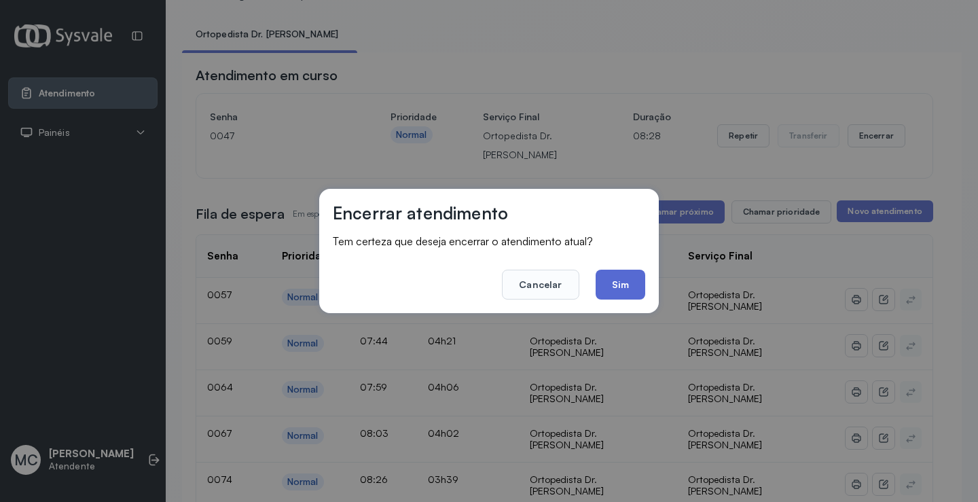
click at [625, 281] on button "Sim" at bounding box center [620, 285] width 50 height 30
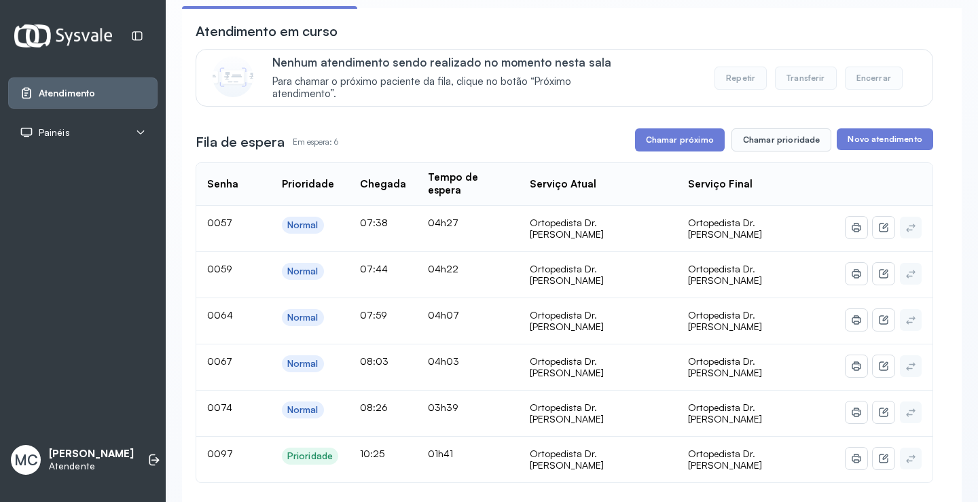
scroll to position [136, 0]
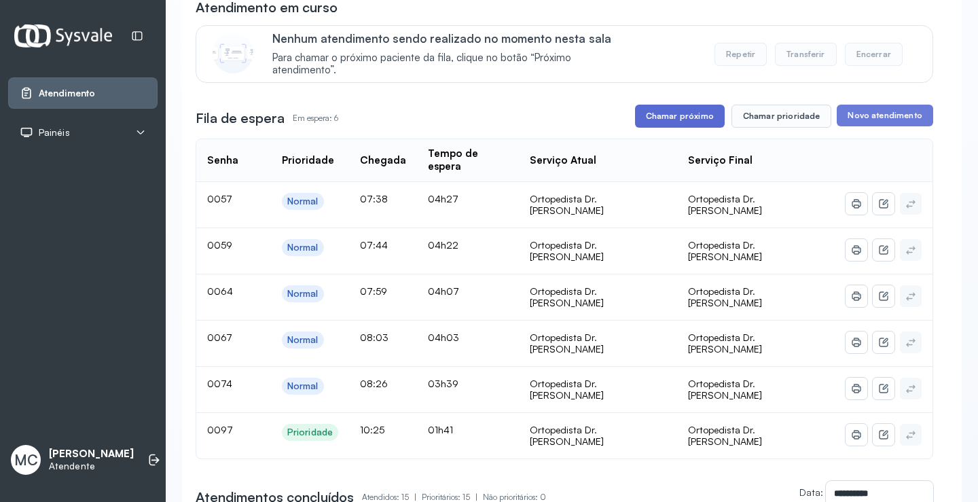
click at [680, 125] on button "Chamar próximo" at bounding box center [680, 116] width 90 height 23
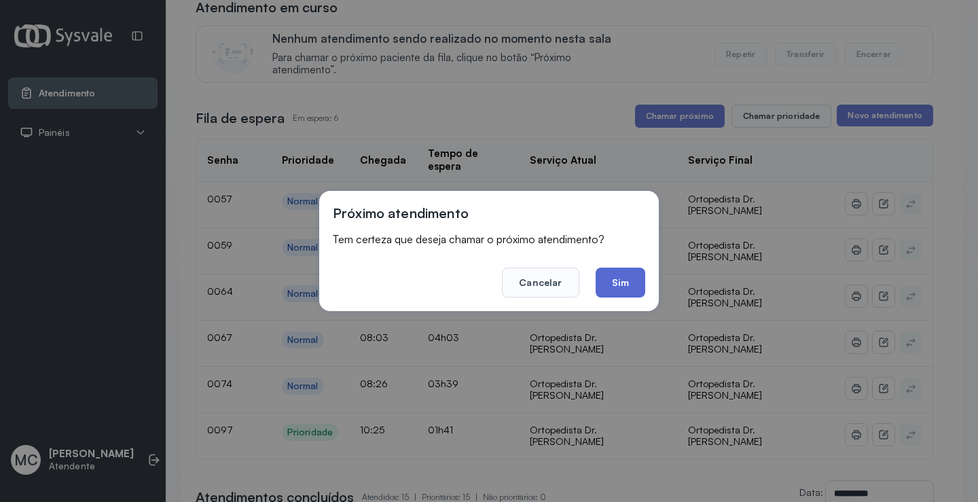
click at [619, 289] on button "Sim" at bounding box center [620, 283] width 50 height 30
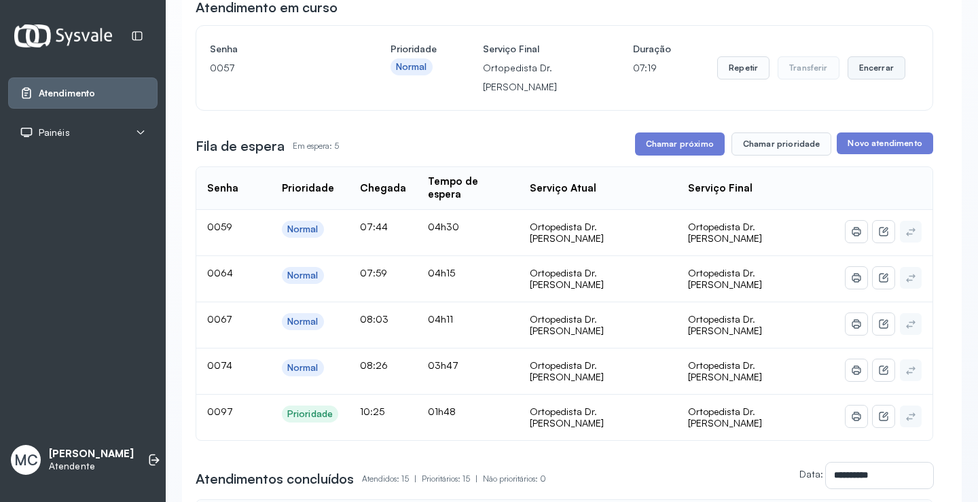
click at [889, 73] on button "Encerrar" at bounding box center [876, 67] width 58 height 23
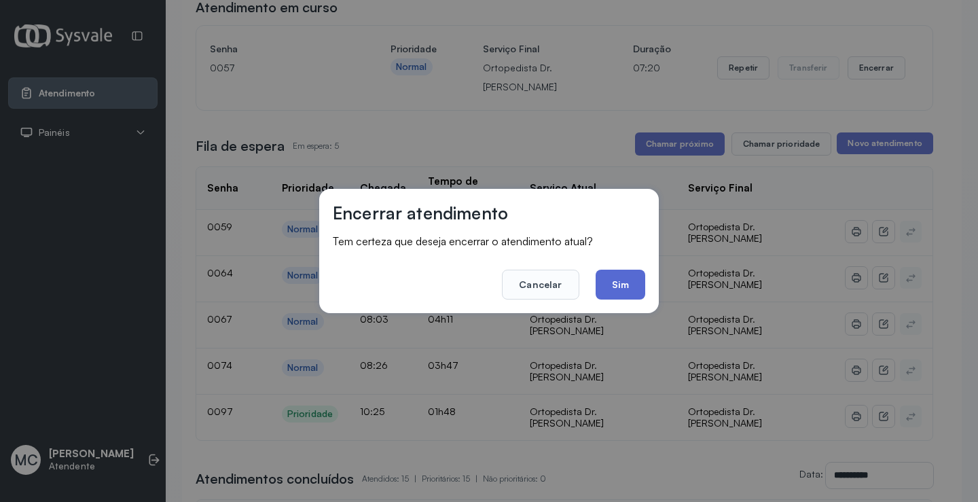
click at [631, 293] on button "Sim" at bounding box center [620, 285] width 50 height 30
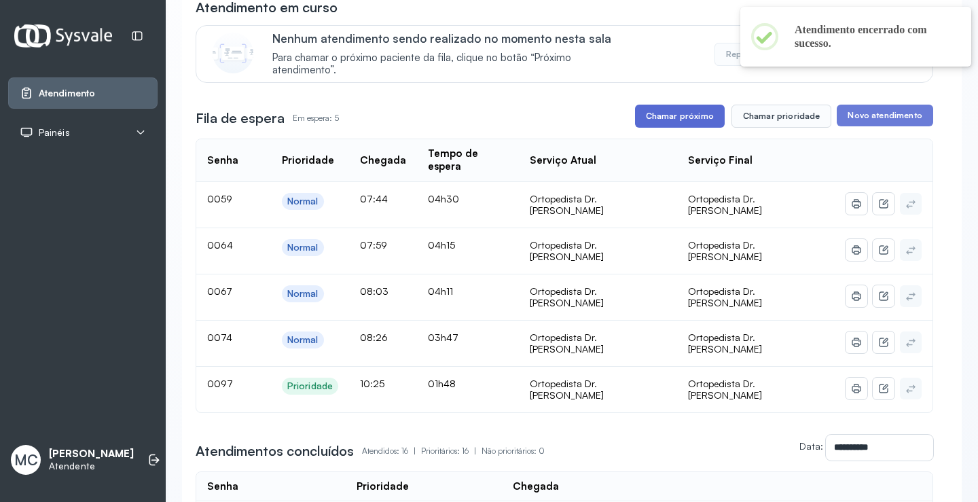
click at [685, 115] on button "Chamar próximo" at bounding box center [680, 116] width 90 height 23
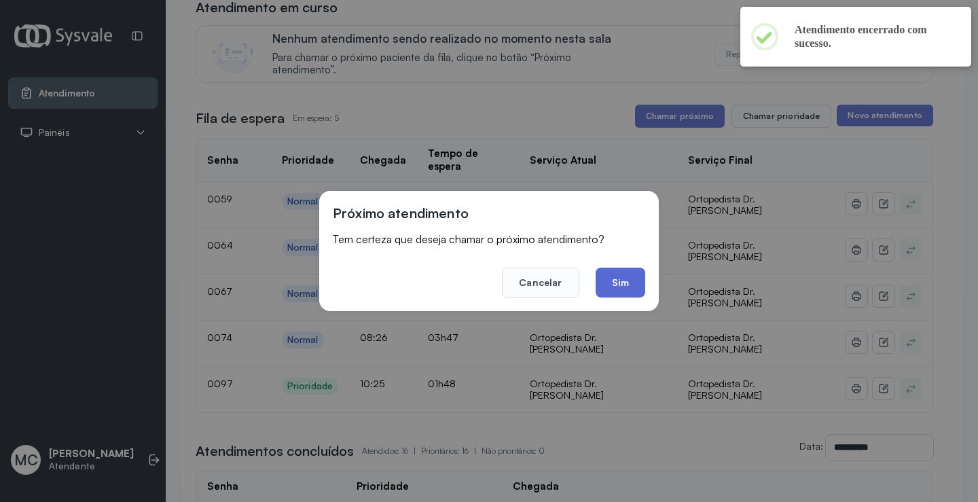
click at [625, 288] on button "Sim" at bounding box center [620, 283] width 50 height 30
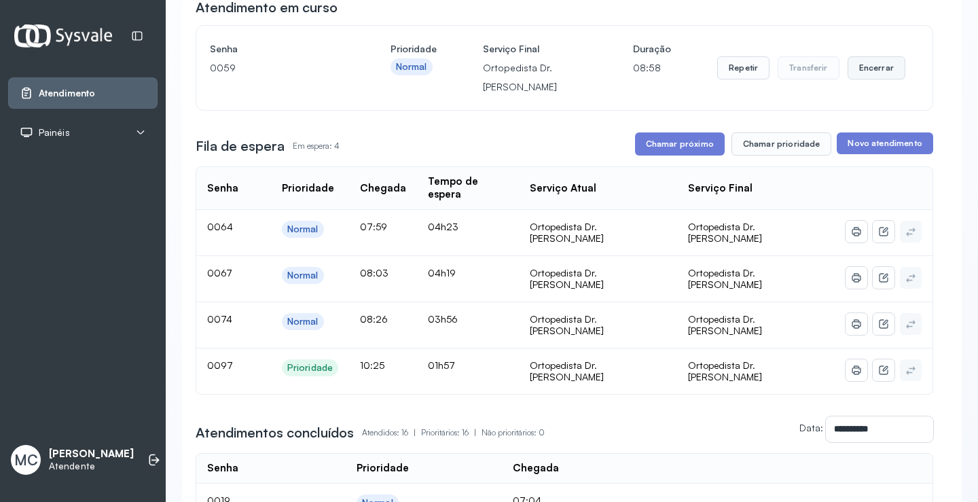
click at [865, 78] on button "Encerrar" at bounding box center [876, 67] width 58 height 23
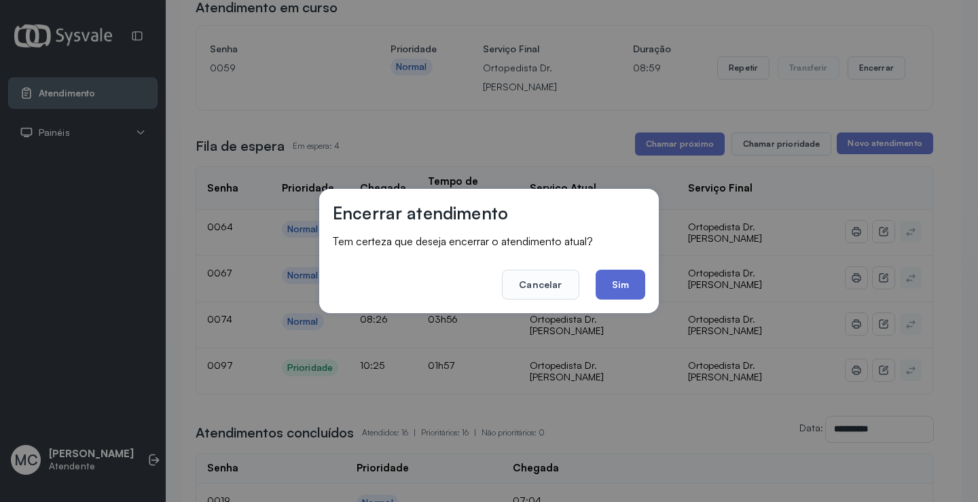
click at [614, 291] on button "Sim" at bounding box center [620, 285] width 50 height 30
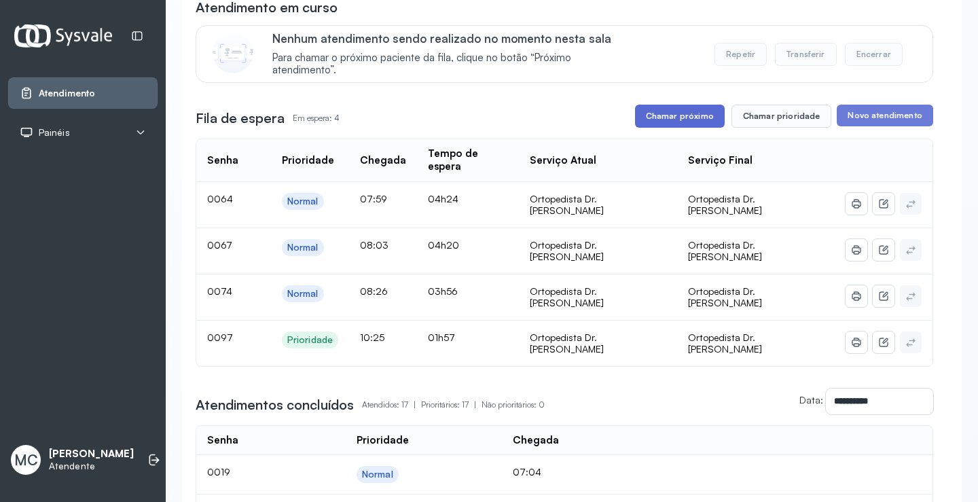
click at [678, 124] on button "Chamar próximo" at bounding box center [680, 116] width 90 height 23
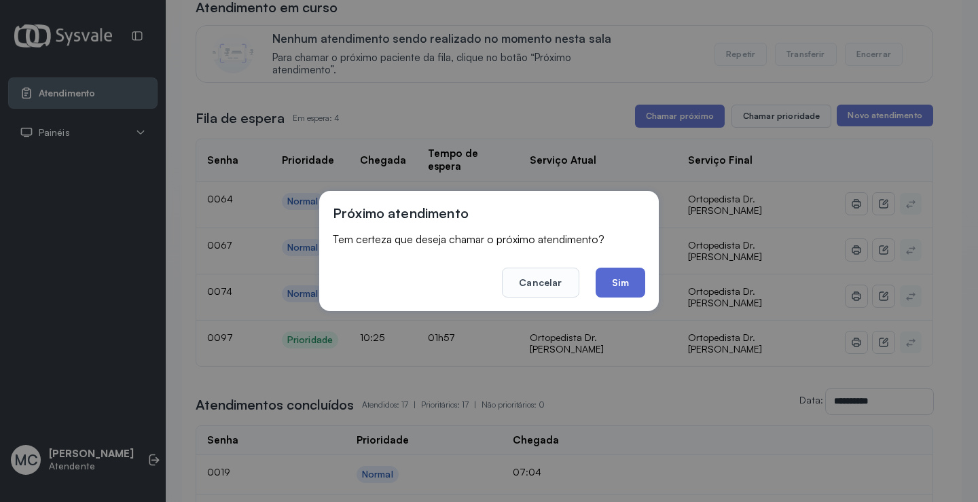
click at [604, 284] on button "Sim" at bounding box center [620, 283] width 50 height 30
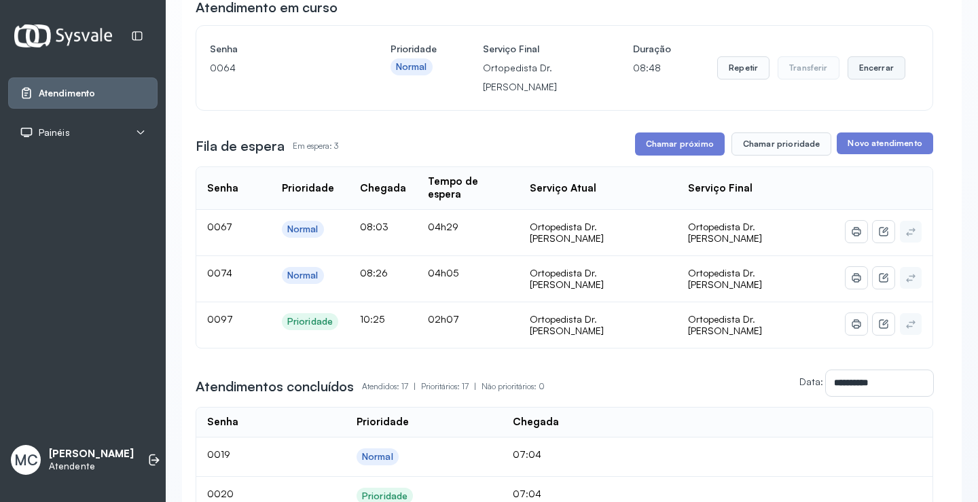
click at [860, 66] on button "Encerrar" at bounding box center [876, 67] width 58 height 23
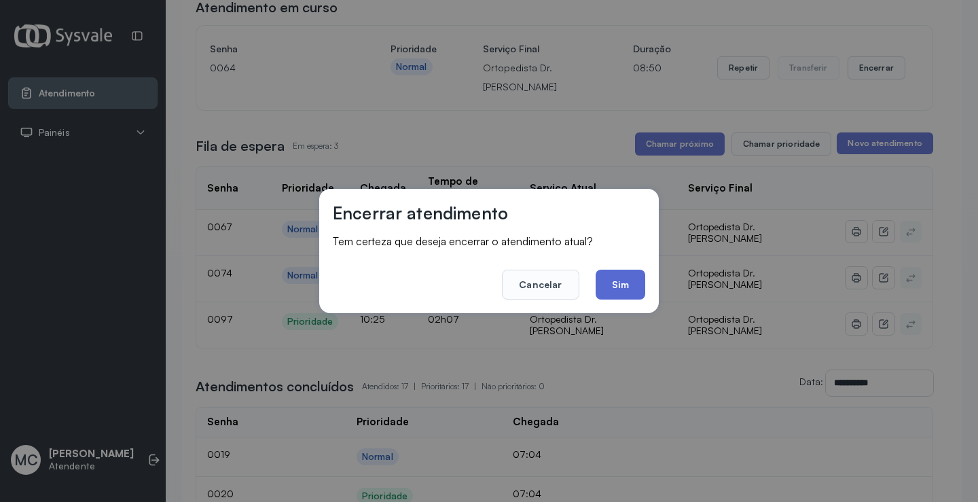
click at [619, 284] on button "Sim" at bounding box center [620, 285] width 50 height 30
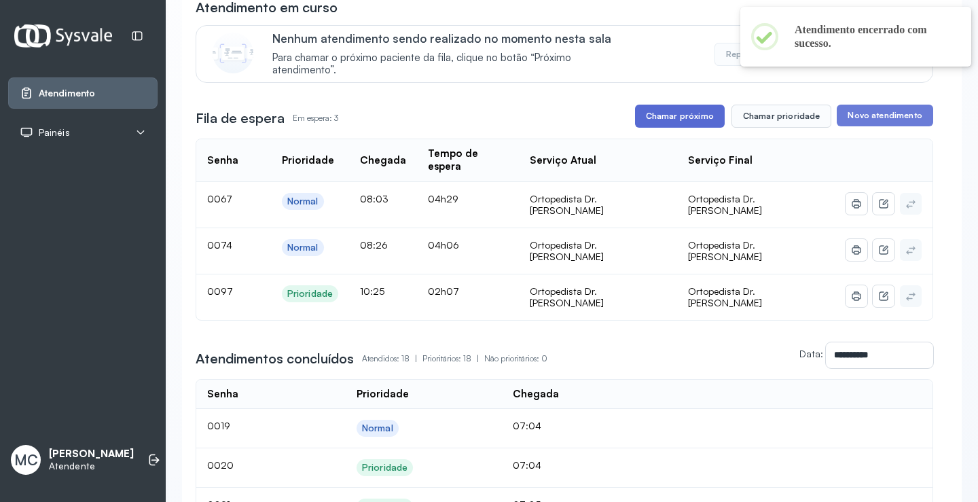
click at [680, 117] on button "Chamar próximo" at bounding box center [680, 116] width 90 height 23
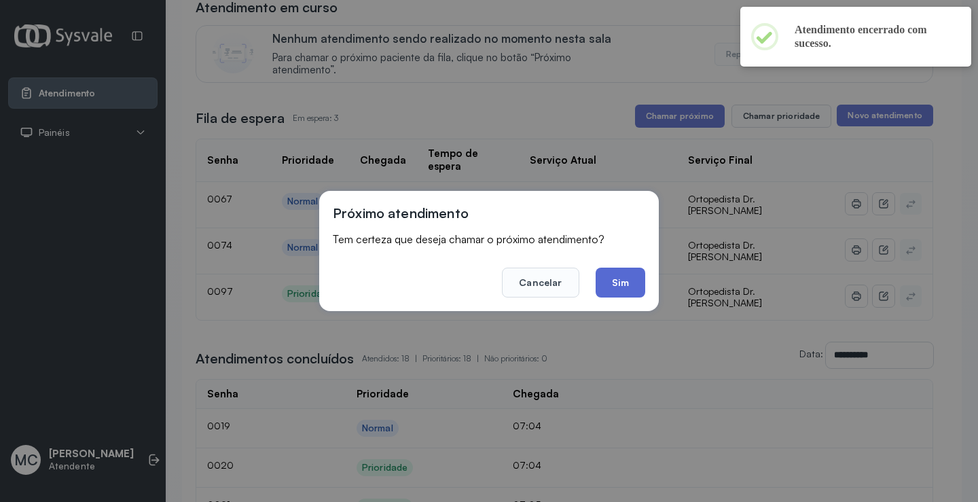
click at [638, 280] on button "Sim" at bounding box center [620, 283] width 50 height 30
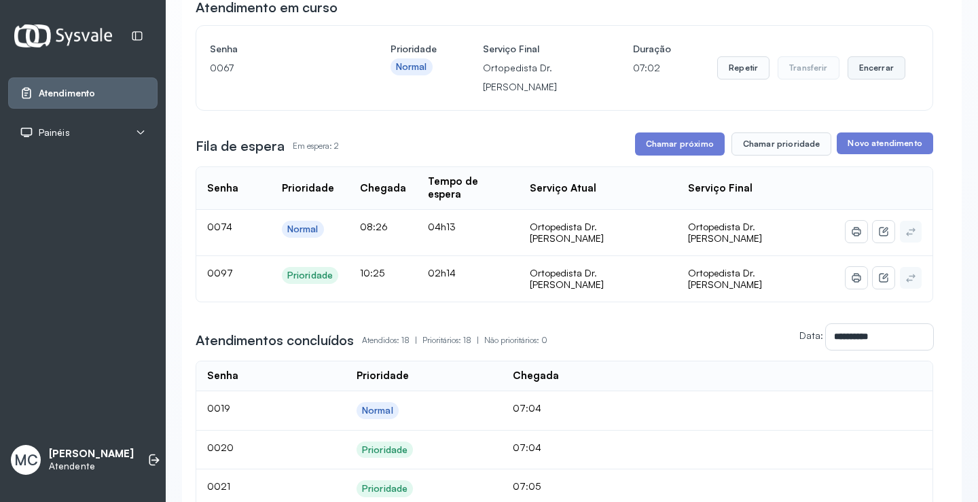
click at [860, 68] on button "Encerrar" at bounding box center [876, 67] width 58 height 23
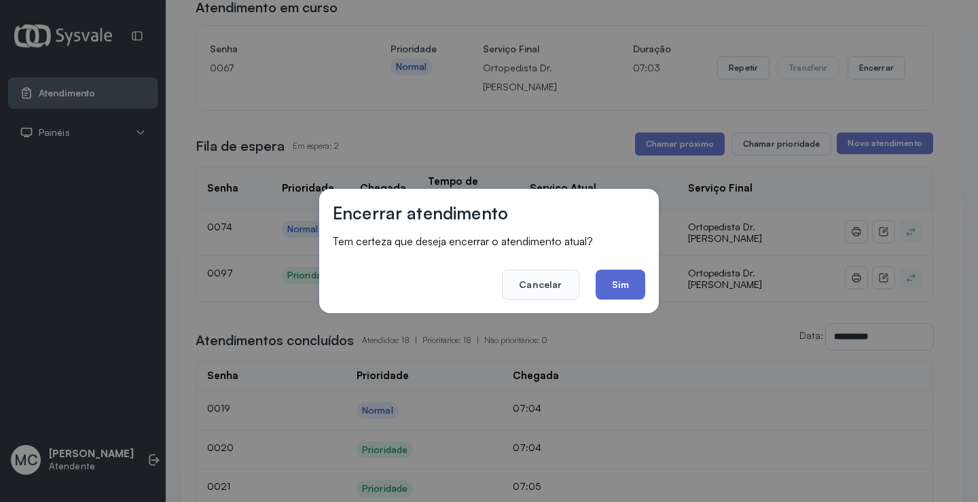
click at [610, 284] on button "Sim" at bounding box center [620, 285] width 50 height 30
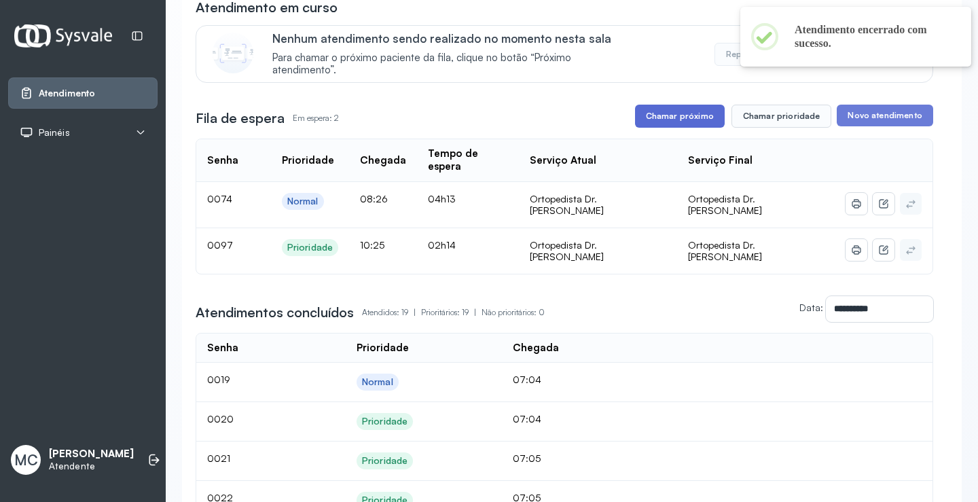
click at [695, 115] on button "Chamar próximo" at bounding box center [680, 116] width 90 height 23
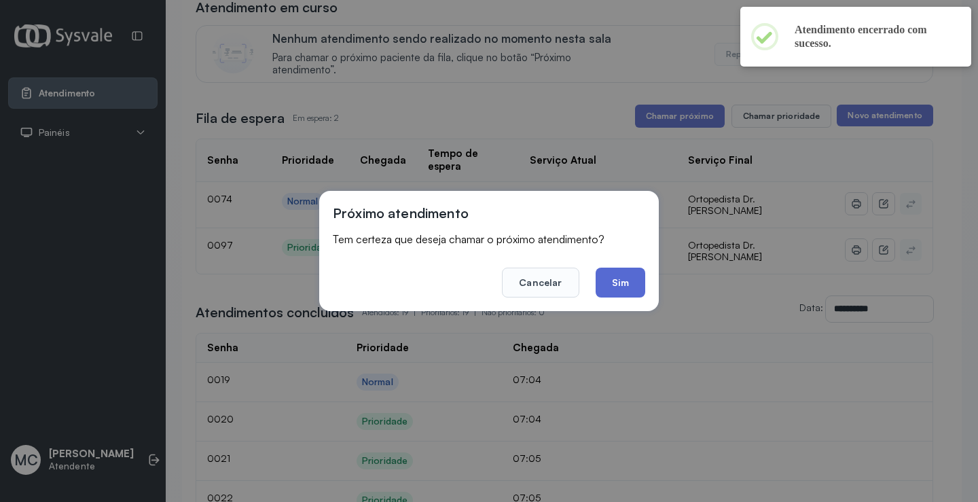
click at [604, 295] on button "Sim" at bounding box center [620, 283] width 50 height 30
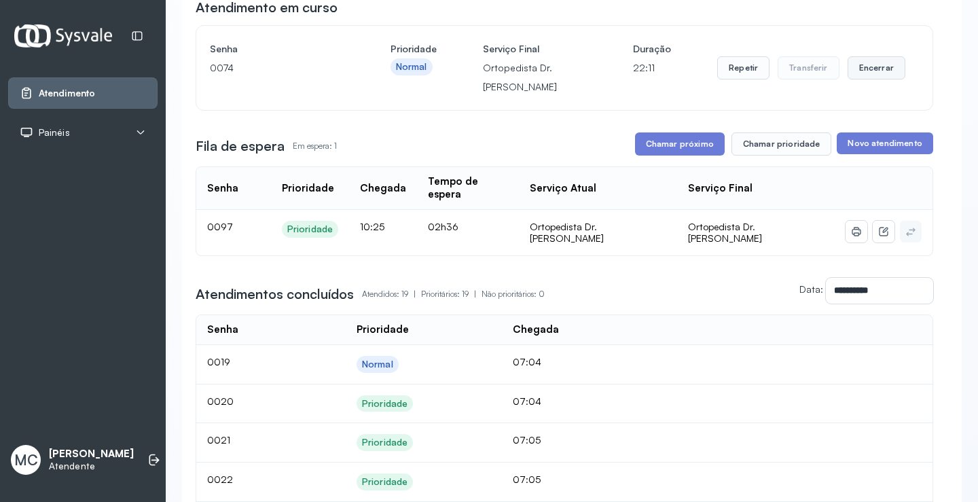
click at [875, 79] on button "Encerrar" at bounding box center [876, 67] width 58 height 23
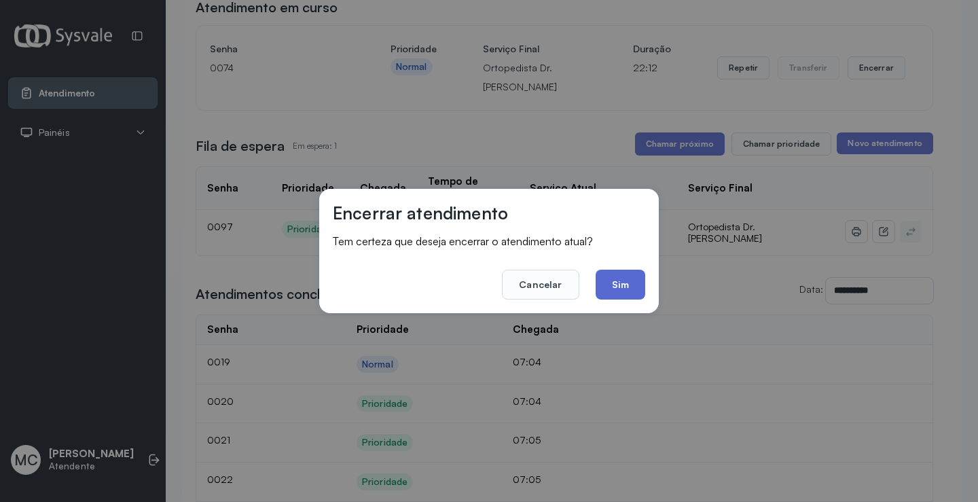
click at [628, 276] on button "Sim" at bounding box center [620, 285] width 50 height 30
